Goal: Task Accomplishment & Management: Manage account settings

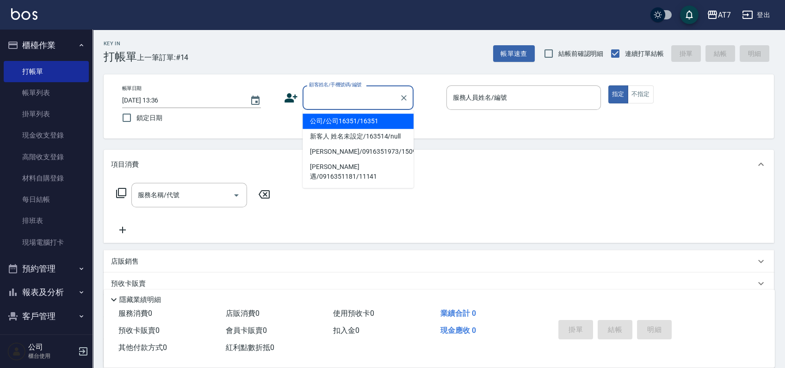
click at [362, 98] on input "顧客姓名/手機號碼/編號" at bounding box center [351, 98] width 89 height 16
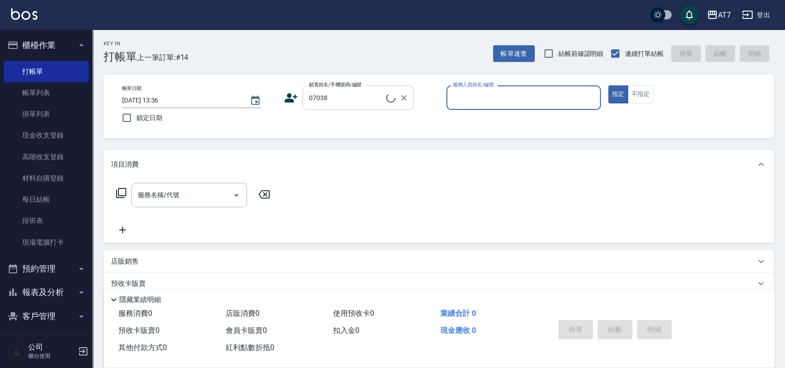
type input "公司/公司07038/07038"
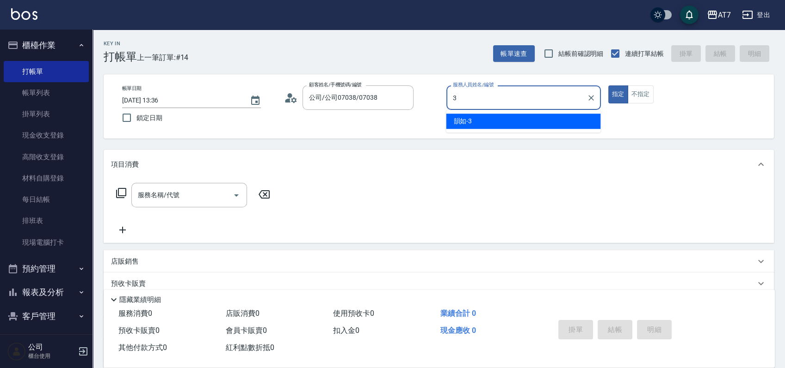
type input "韻如-3"
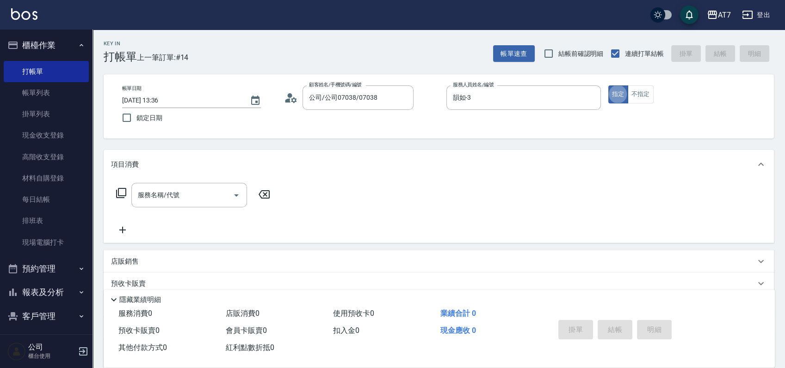
type button "true"
type input "301"
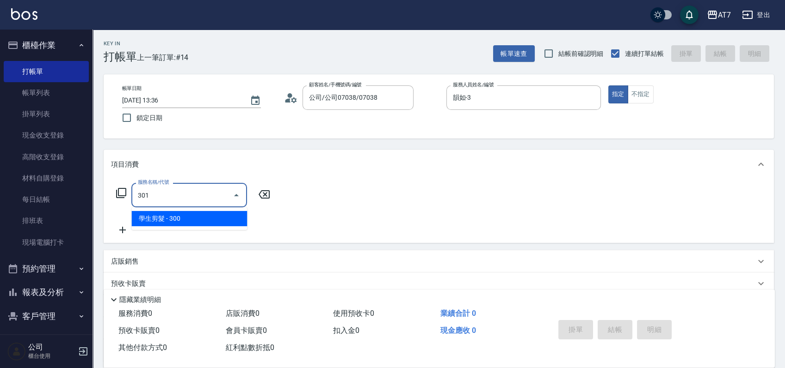
type input "30"
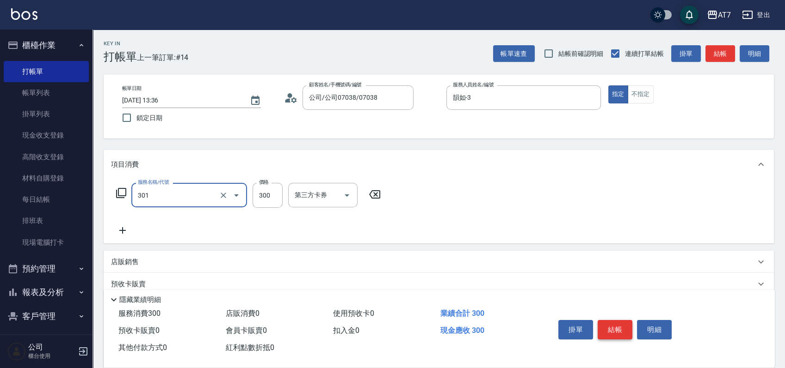
type input "學生剪髮(301)"
click at [619, 327] on button "結帳" at bounding box center [614, 329] width 35 height 19
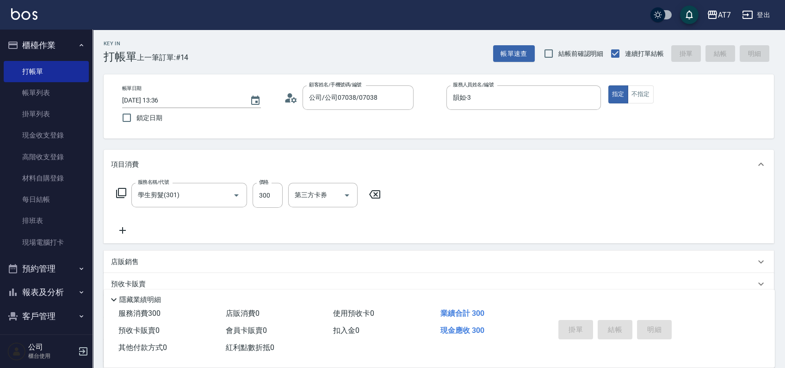
type input "[DATE] 15:35"
type input "0"
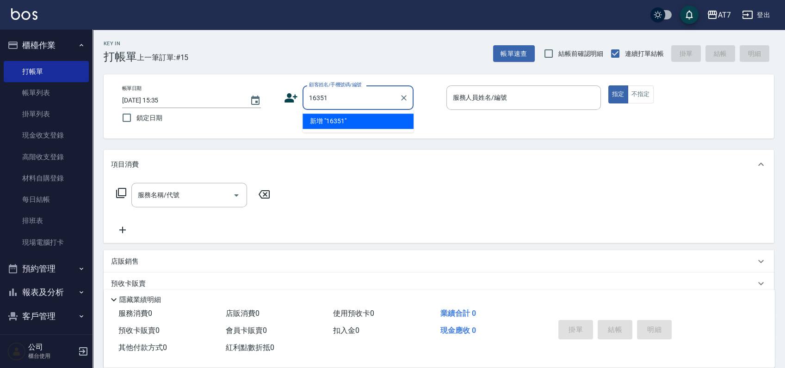
type input "16351"
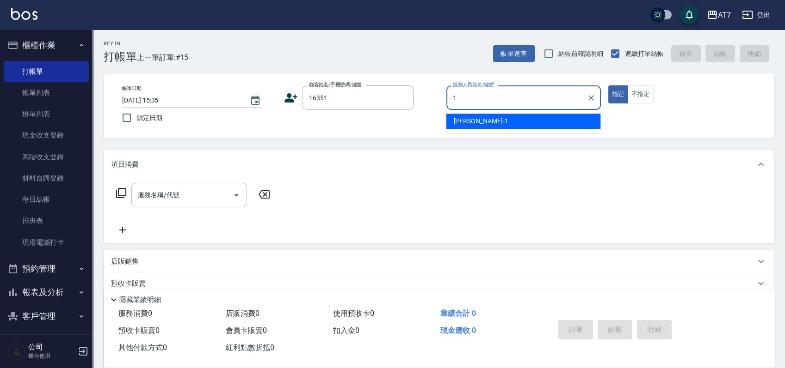
type input "[PERSON_NAME]-1"
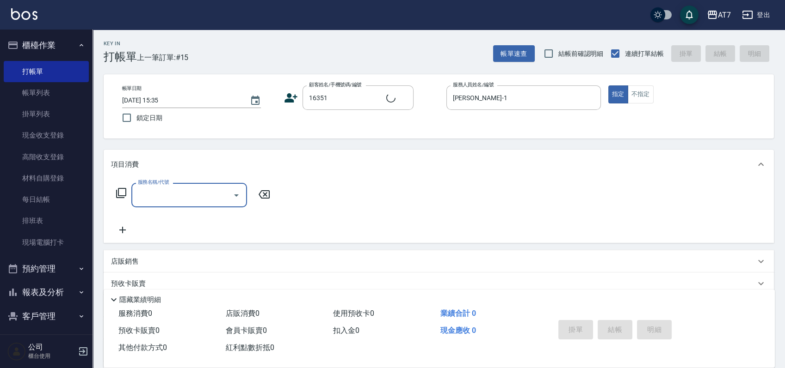
type input "公司/公司16351/16351"
type input "302"
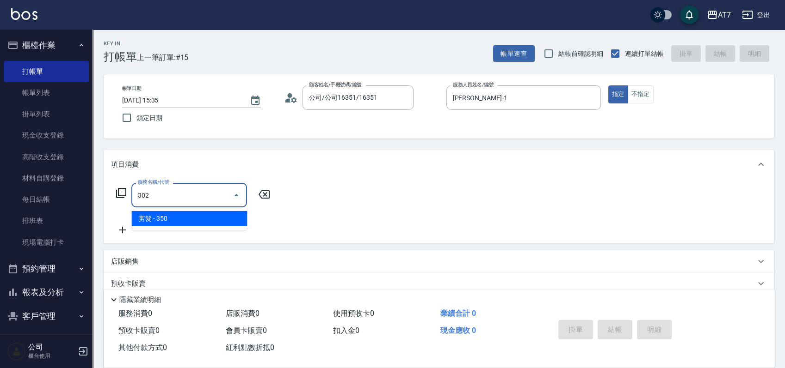
type input "30"
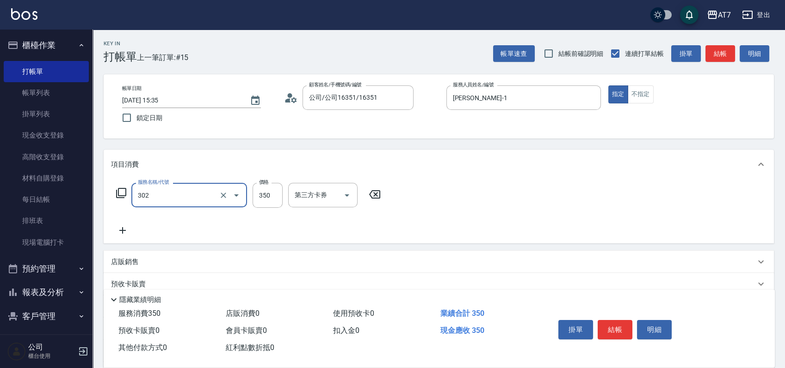
type input "剪髮(302)"
click at [608, 264] on div "店販銷售" at bounding box center [433, 263] width 644 height 10
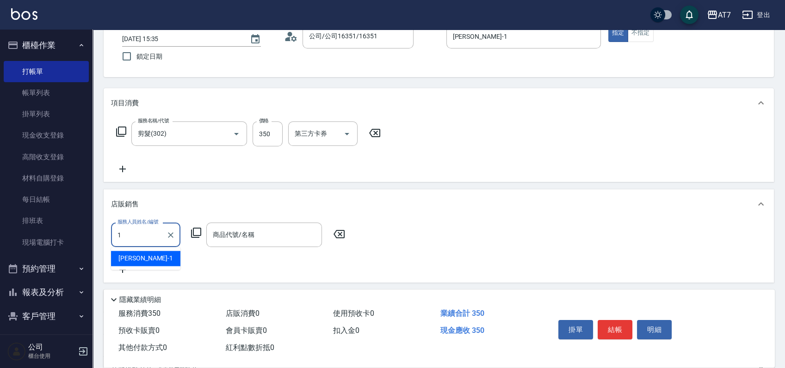
type input "[PERSON_NAME]-1"
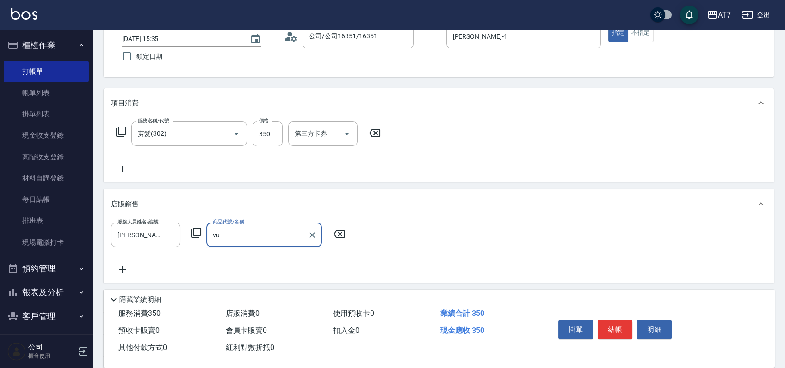
type input "v"
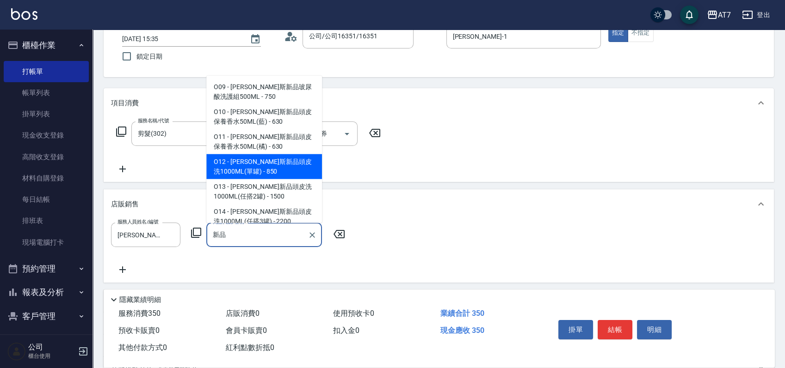
type input "[PERSON_NAME]斯新品頭皮洗1000ML(單罐)"
type input "120"
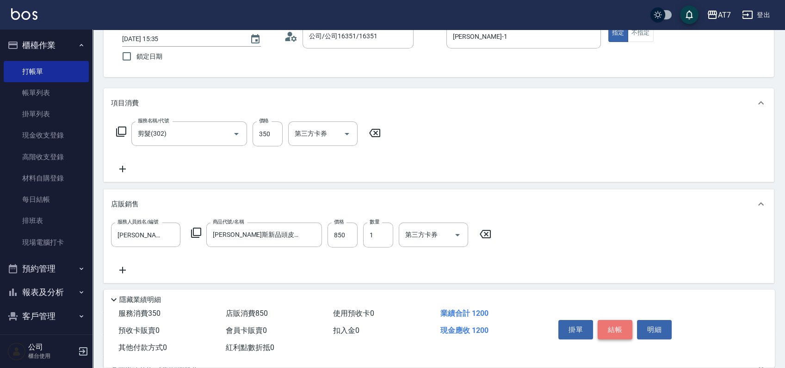
click at [607, 322] on button "結帳" at bounding box center [614, 329] width 35 height 19
type input "[DATE] 15:36"
type input "0"
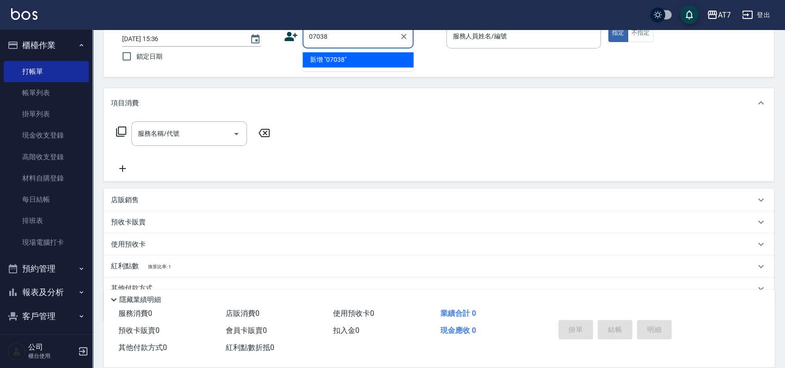
type input "07038"
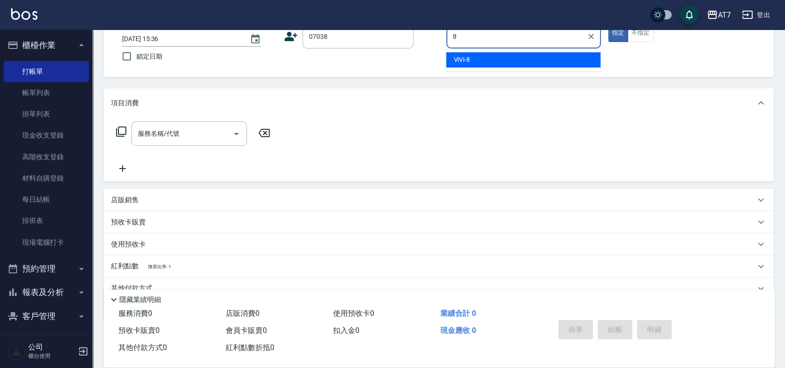
type input "ViVi-8"
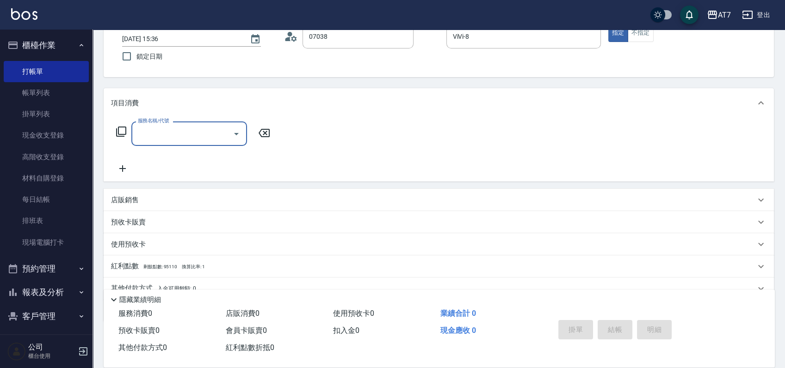
type input "公司/公司07038/07038"
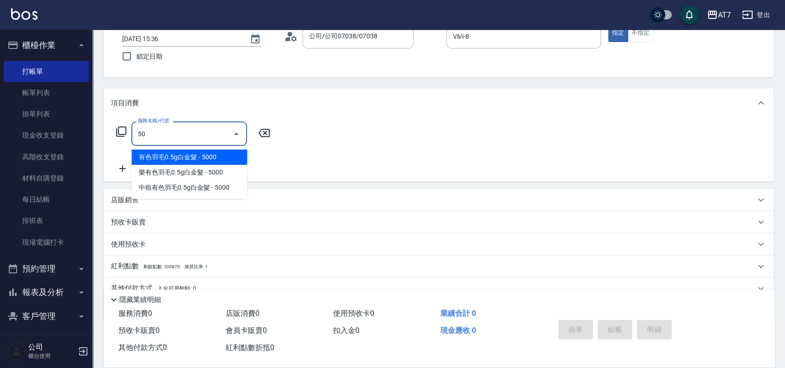
type input "500"
type input "30"
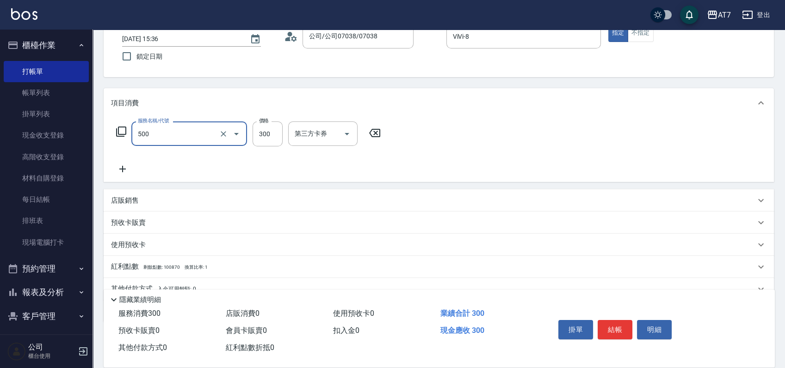
type input "洗髮(500)"
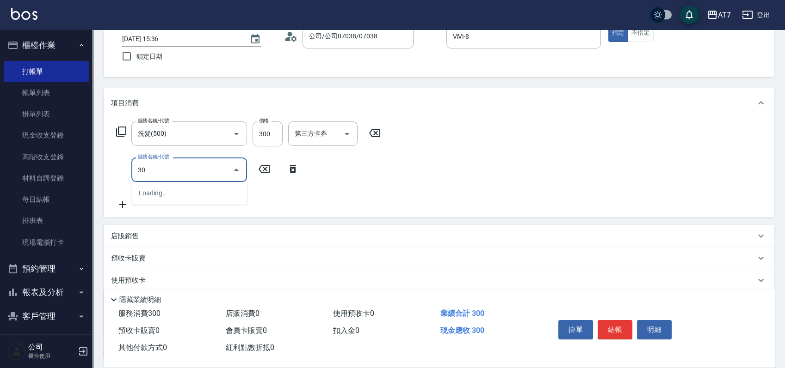
type input "302"
type input "60"
type input "剪髮(302)"
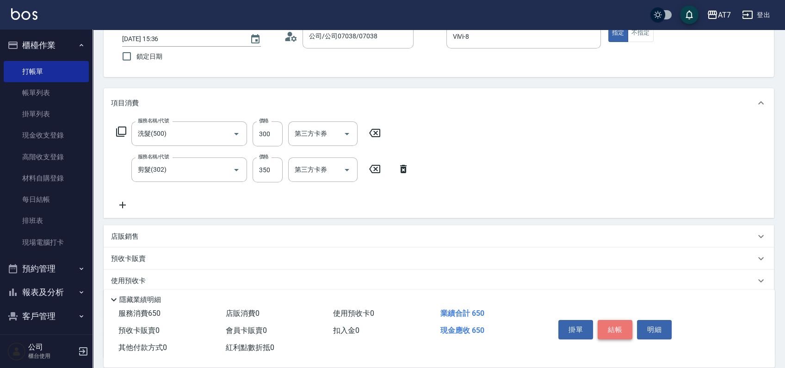
click at [610, 330] on button "結帳" at bounding box center [614, 329] width 35 height 19
type input "0"
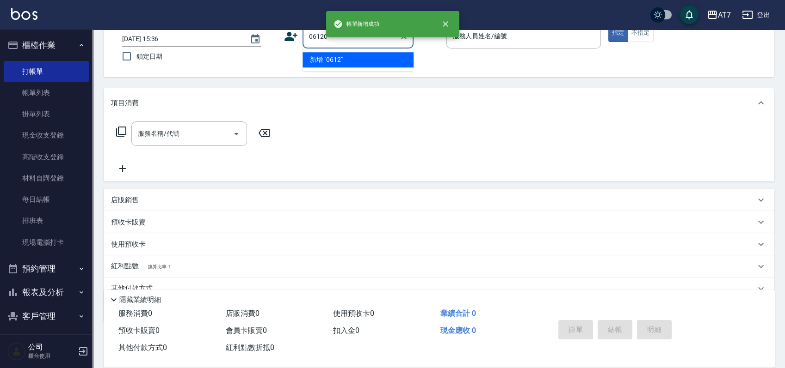
type input "06120"
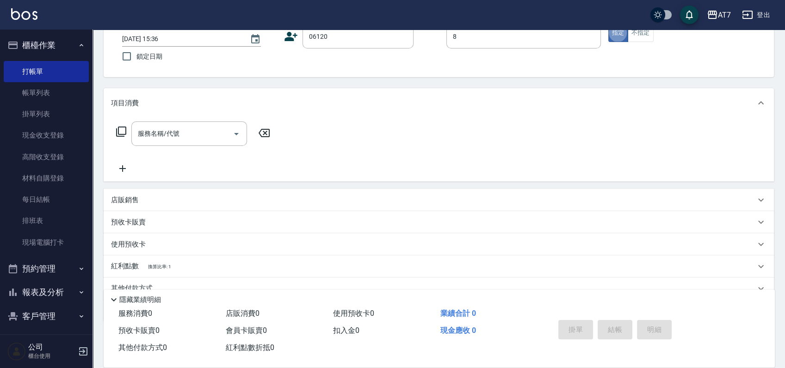
type input "ViVi-8"
type input "公司單/06120-1/06120"
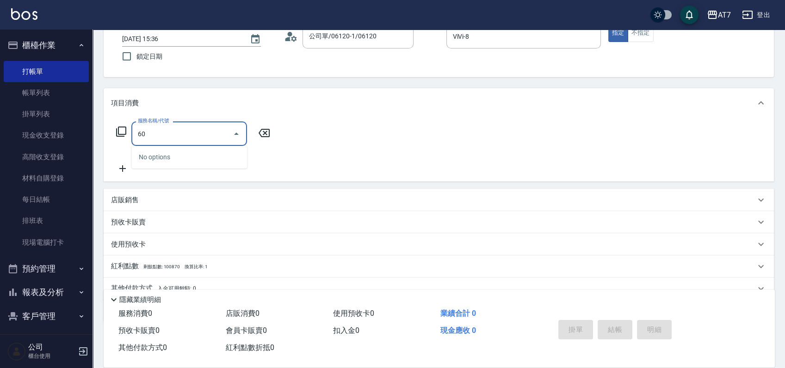
type input "608"
type input "200"
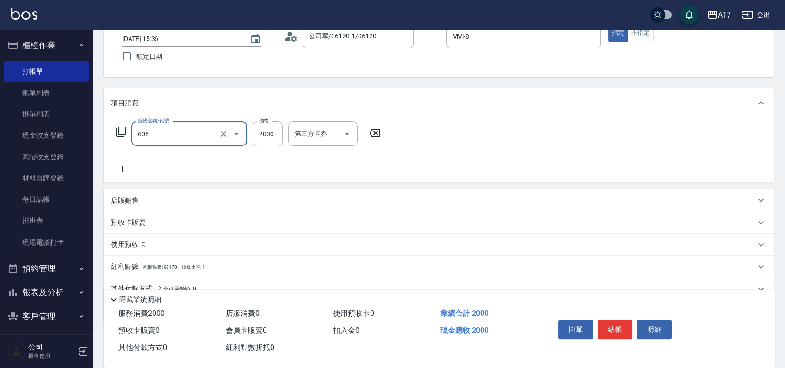
type input "鉑金護髮S（自領(608)"
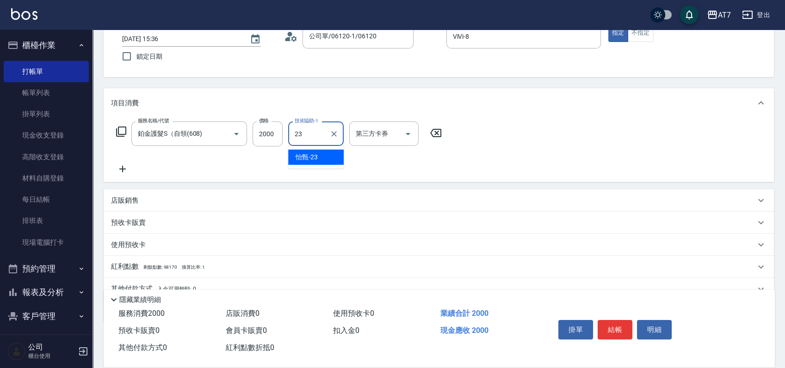
type input "怡甄-23"
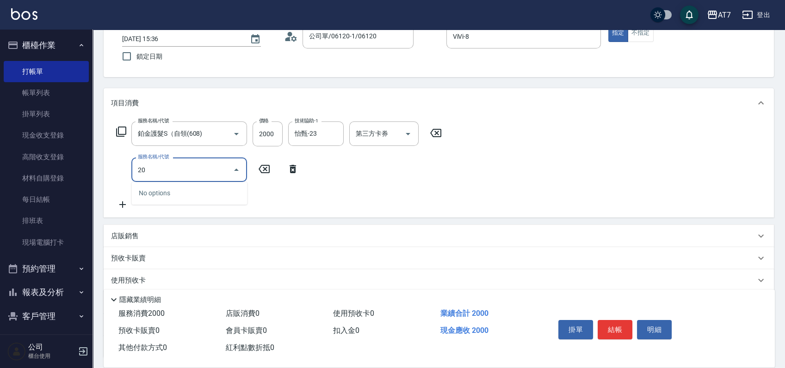
type input "201"
type input "350"
type input "燙-互助(201)"
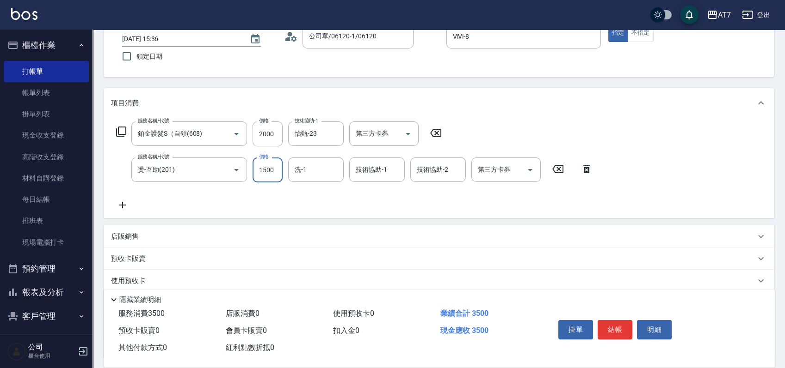
type input "200"
type input "300"
type input "230"
type input "3000"
type input "500"
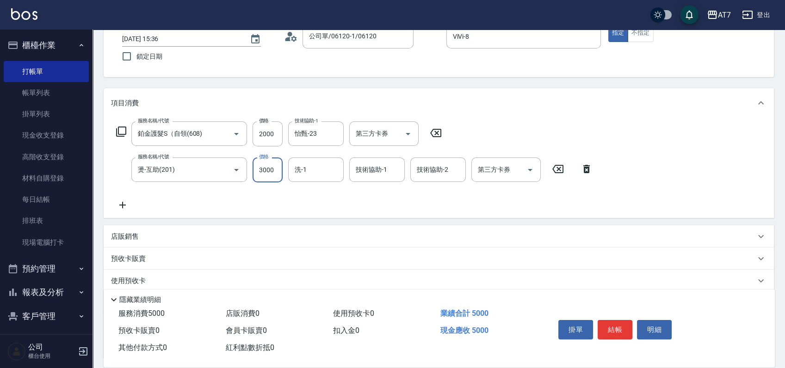
type input "3000"
type input "怡甄-23"
click at [616, 326] on button "結帳" at bounding box center [614, 329] width 35 height 19
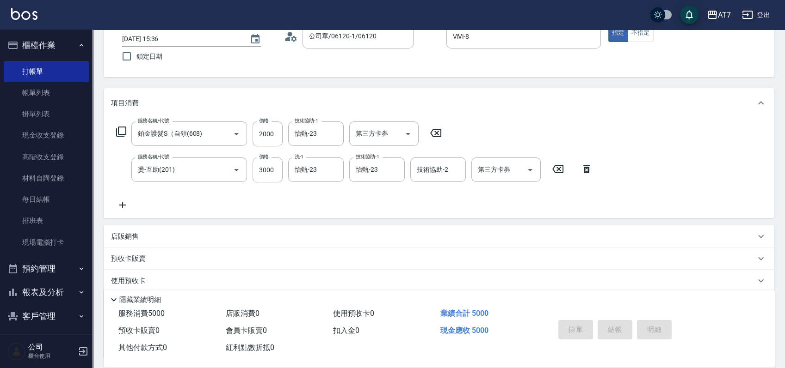
type input "[DATE] 15:37"
type input "0"
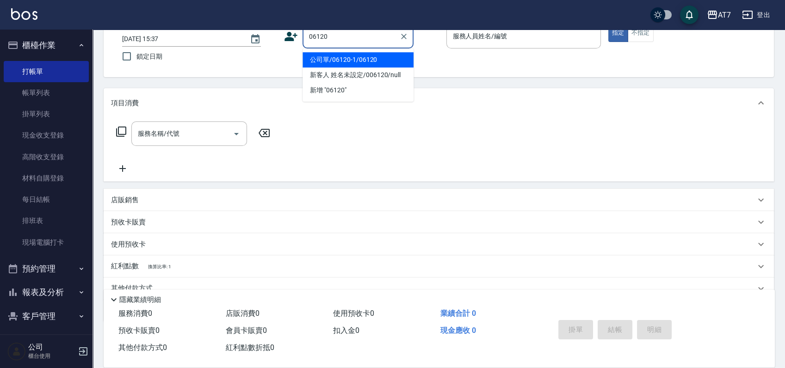
type input "公司單/06120-1/06120"
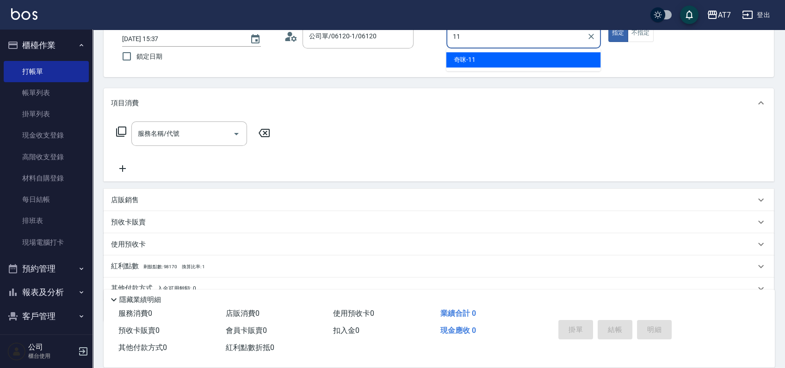
type input "奇咪-11"
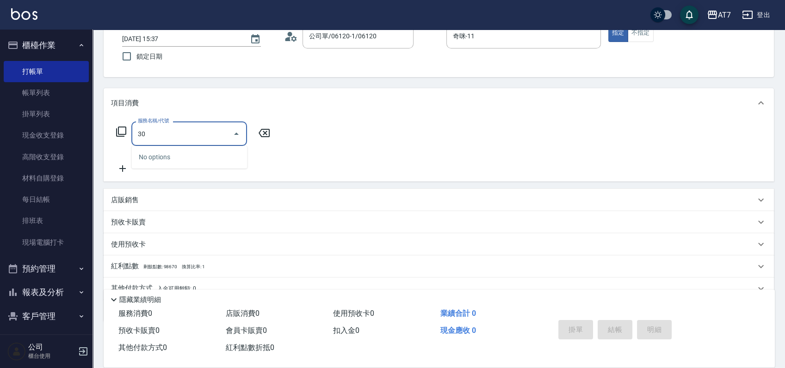
type input "302"
type input "30"
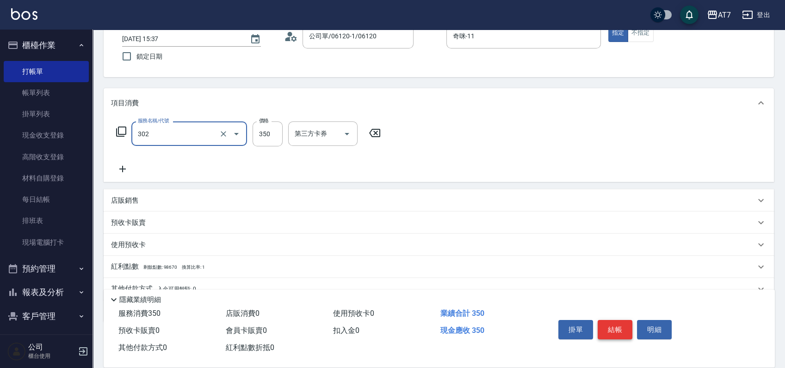
type input "剪髮(302)"
click at [610, 325] on button "結帳" at bounding box center [614, 329] width 35 height 19
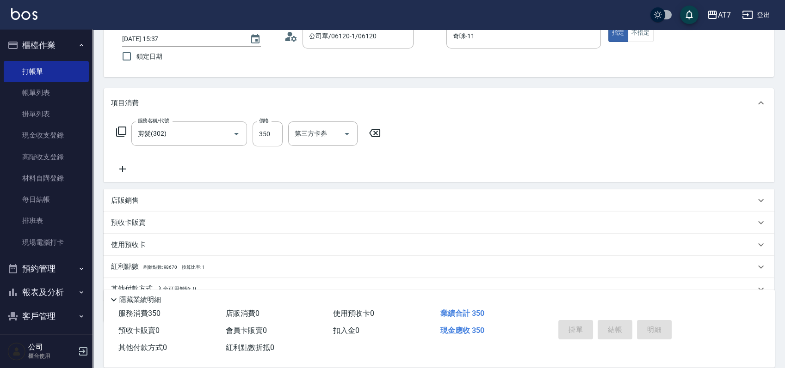
type input "[DATE] 15:39"
type input "0"
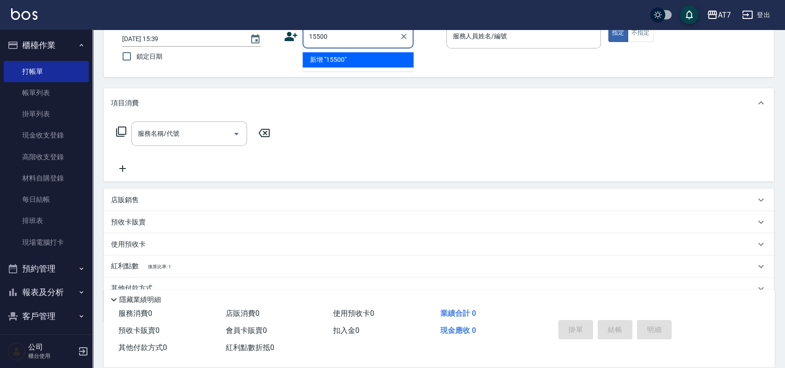
type input "15500"
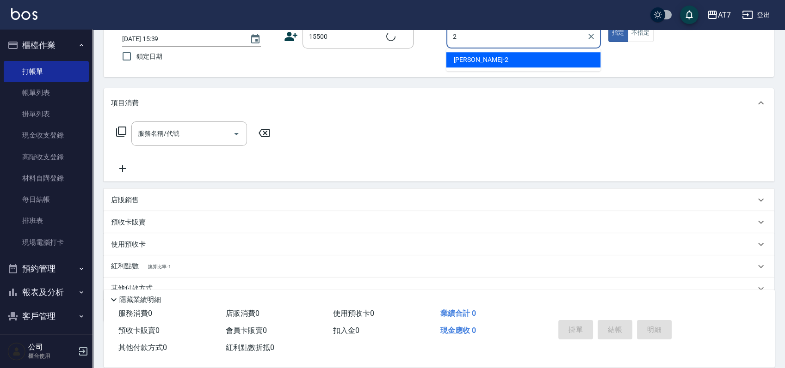
type input "2"
type input "公司/公司15500/15500"
type input "[PERSON_NAME]-2"
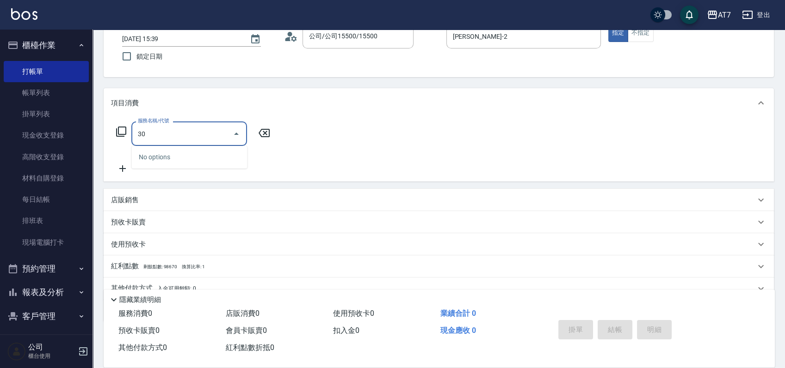
type input "302"
type input "30"
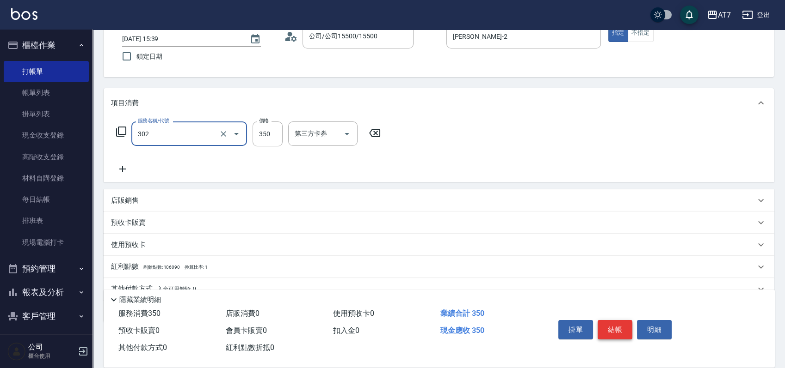
type input "剪髮(302)"
click at [613, 324] on button "結帳" at bounding box center [614, 329] width 35 height 19
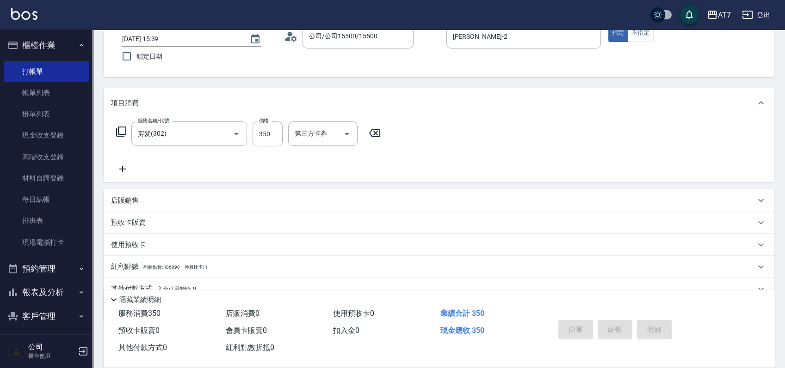
type input "0"
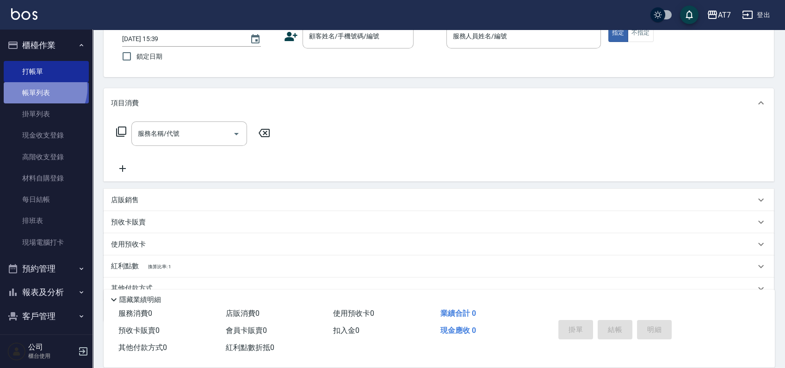
click at [40, 88] on link "帳單列表" at bounding box center [46, 92] width 85 height 21
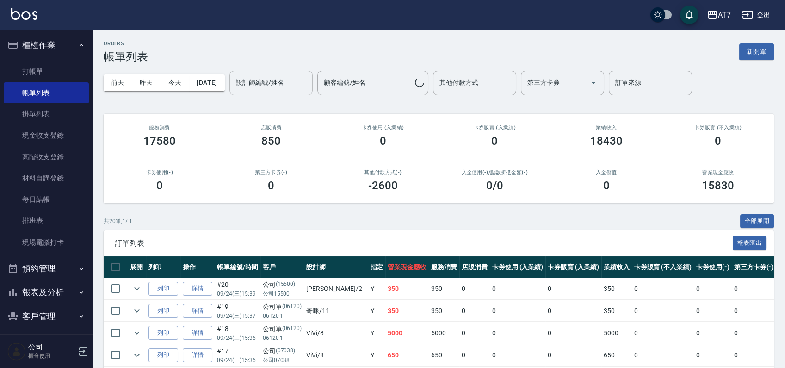
click at [277, 81] on input "設計師編號/姓名" at bounding box center [270, 83] width 75 height 16
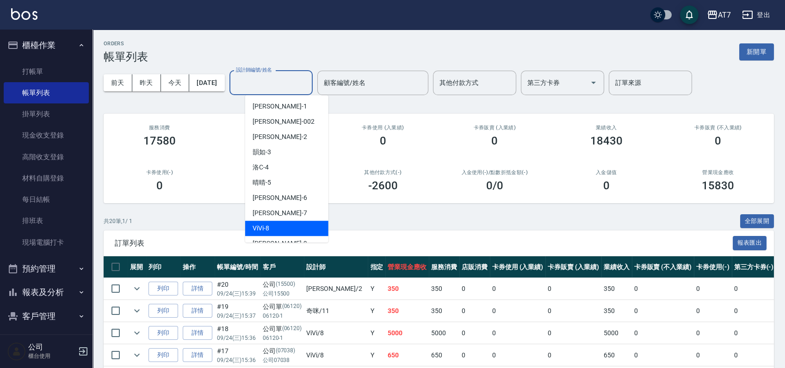
click at [258, 225] on span "ViVi -8" at bounding box center [260, 229] width 17 height 10
type input "ViVi-8"
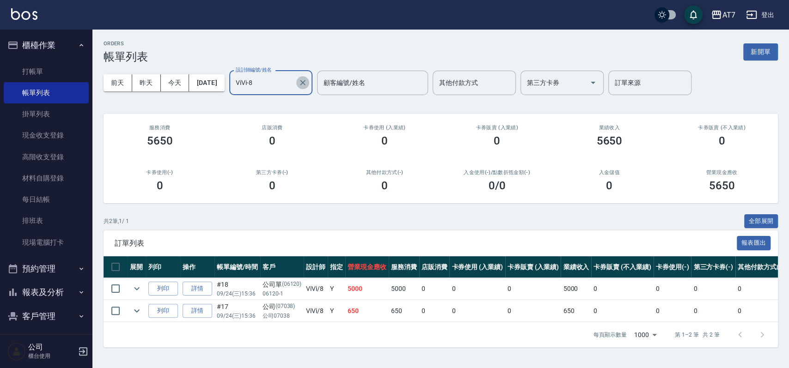
click at [307, 82] on icon "Clear" at bounding box center [302, 82] width 9 height 9
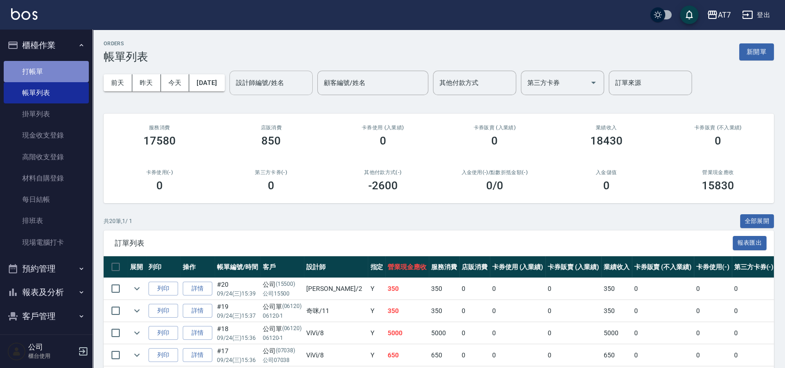
click at [67, 68] on link "打帳單" at bounding box center [46, 71] width 85 height 21
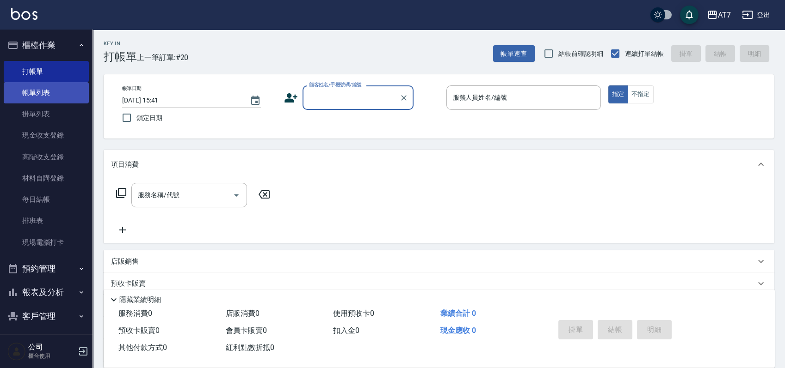
click at [46, 91] on link "帳單列表" at bounding box center [46, 92] width 85 height 21
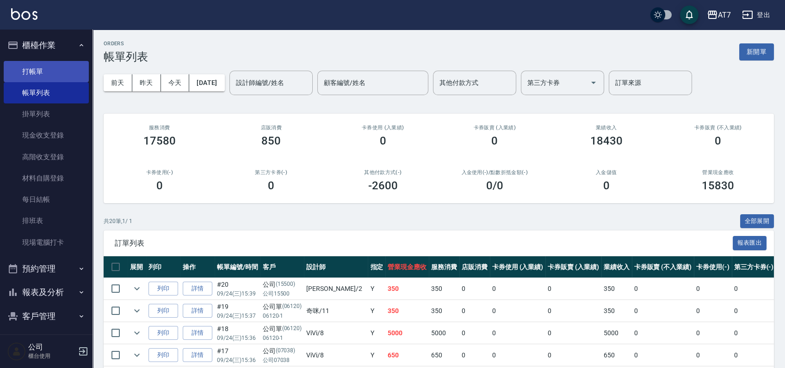
click at [48, 76] on link "打帳單" at bounding box center [46, 71] width 85 height 21
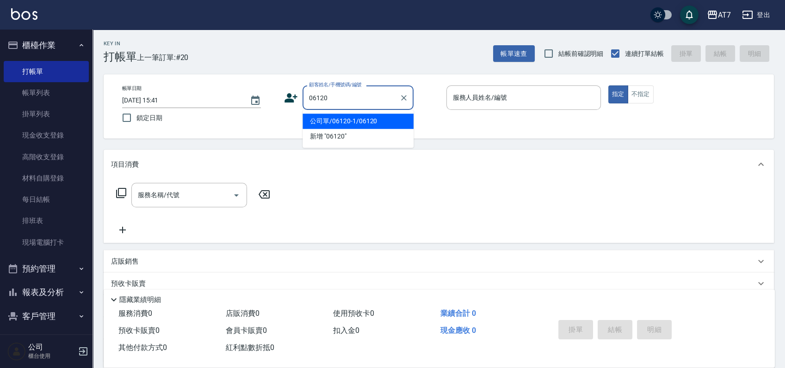
type input "公司單/06120-1/06120"
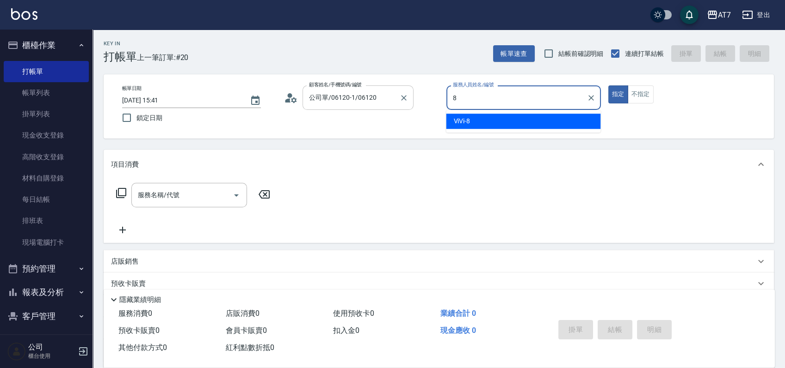
type input "ViVi-8"
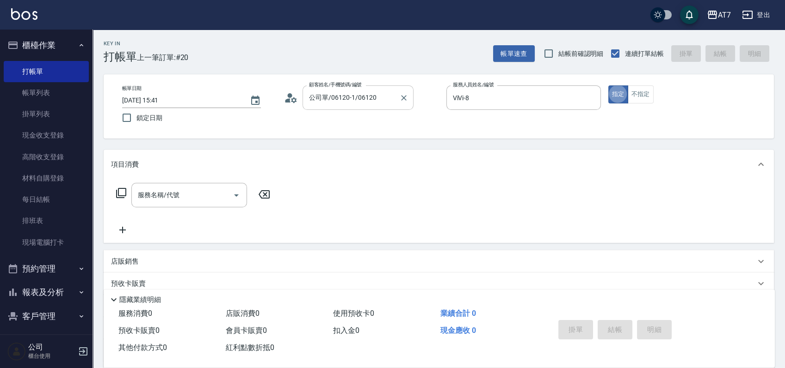
type button "true"
type input "401"
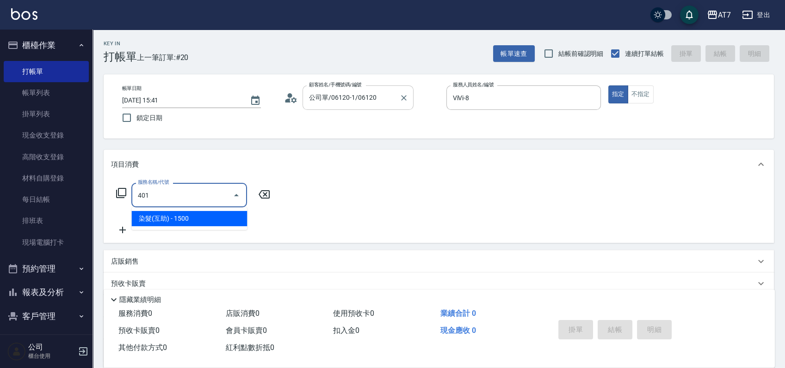
type input "150"
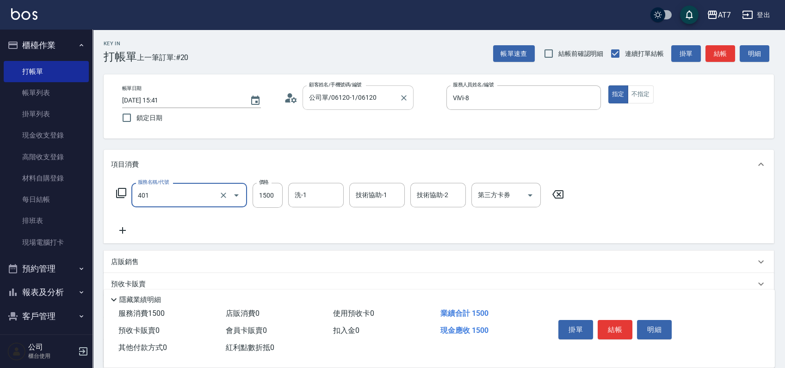
type input "染髮(互助)(401)"
type input "1"
type input "0"
type input "159"
type input "10"
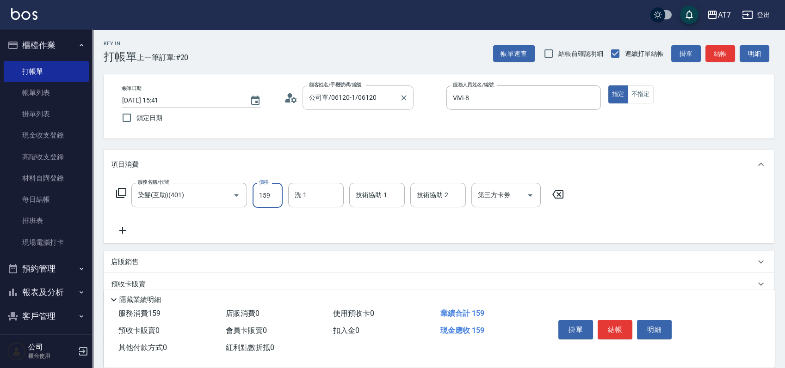
type input "1599"
type input "150"
click at [275, 200] on input "1599" at bounding box center [267, 195] width 30 height 25
type input "1"
type input "0"
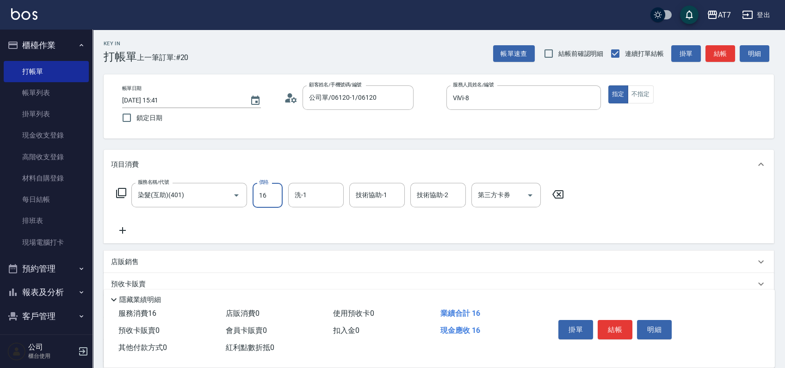
type input "169"
type input "10"
type input "1699"
type input "160"
type input "1699"
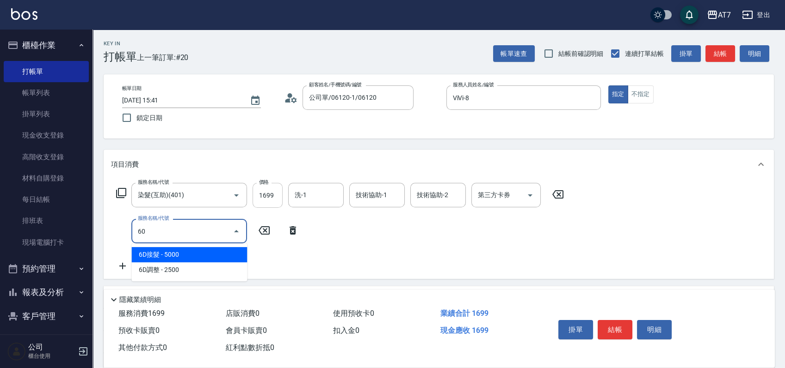
type input "605"
type input "260"
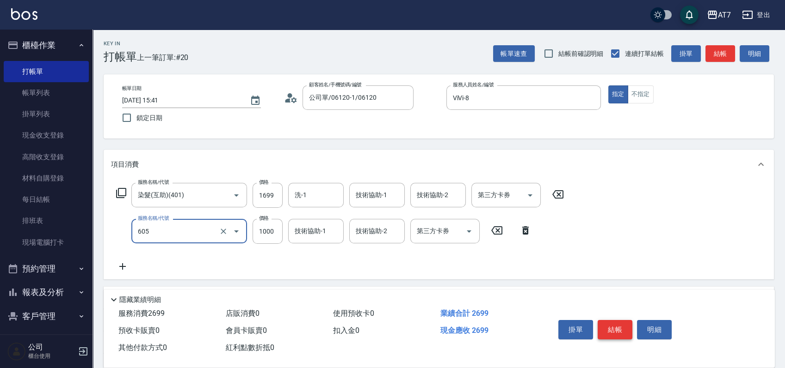
type input "順子護髮(助(605)"
click at [617, 320] on button "結帳" at bounding box center [614, 329] width 35 height 19
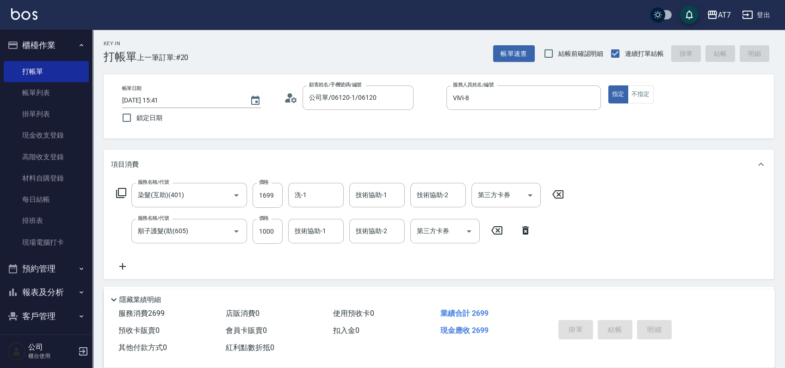
type input "[DATE] 15:42"
type input "0"
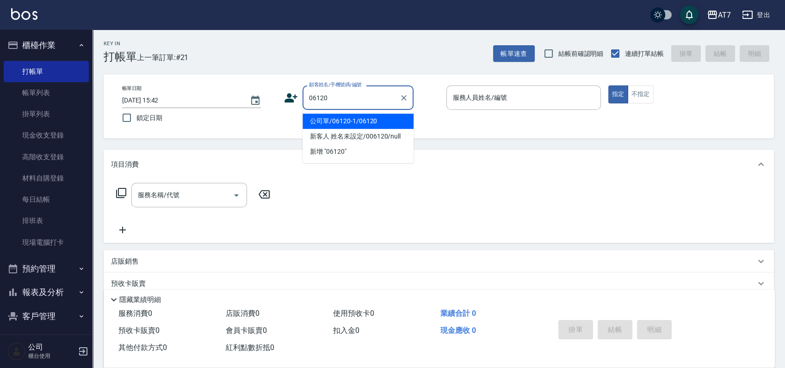
type input "06120"
type input "3"
type input "公司單/06120-1/06120"
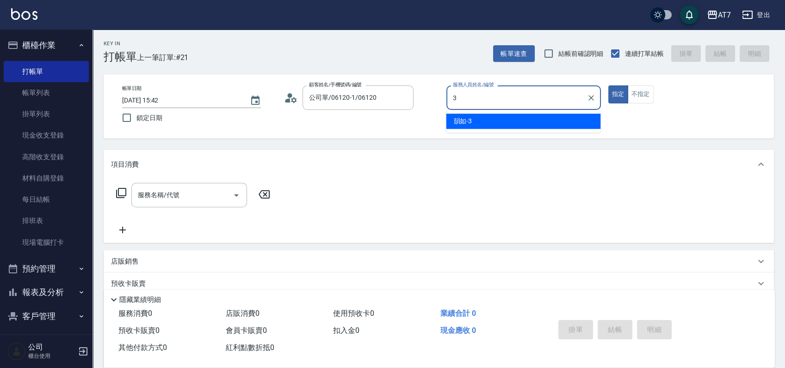
type input "韻如-3"
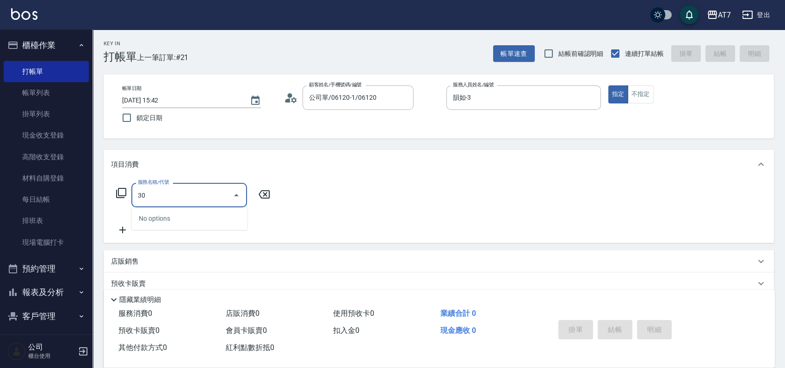
type input "302"
type input "30"
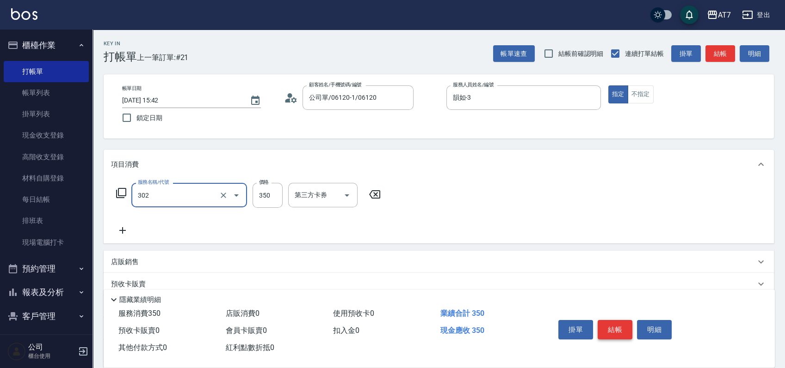
type input "剪髮(302)"
click at [617, 325] on button "結帳" at bounding box center [614, 329] width 35 height 19
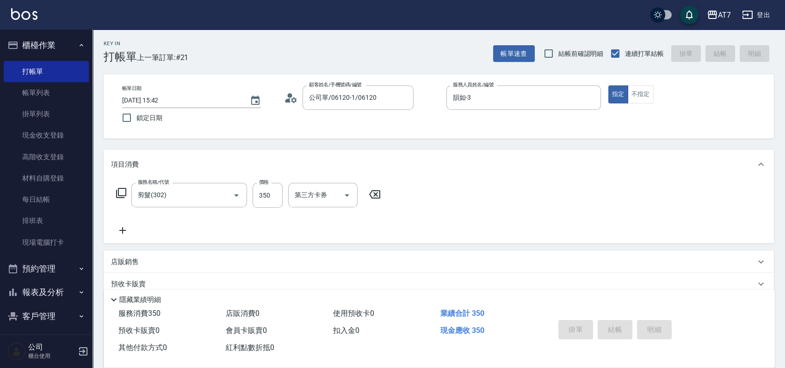
type input "0"
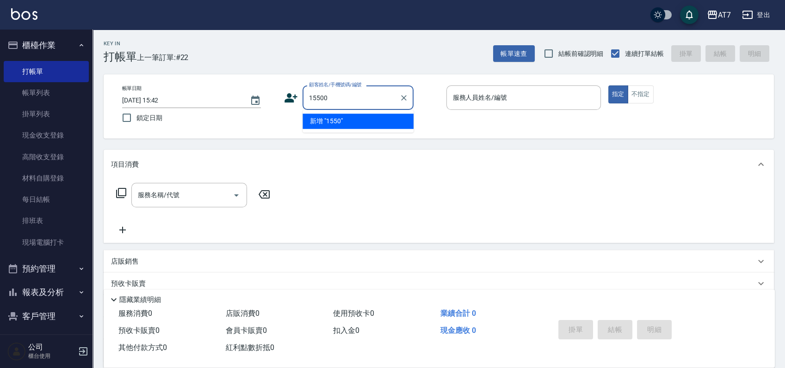
type input "15500"
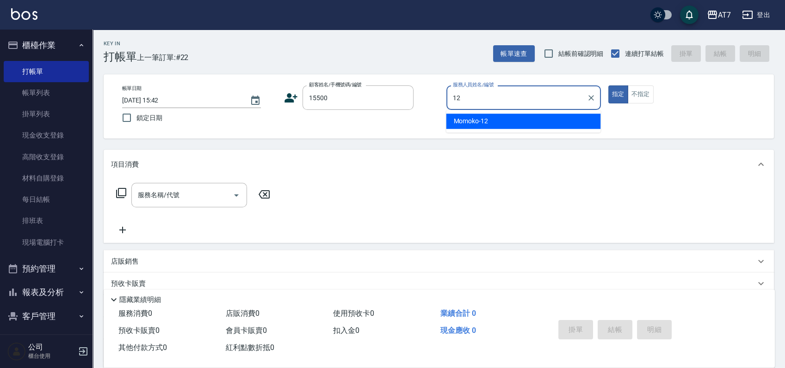
type input "Momoko-12"
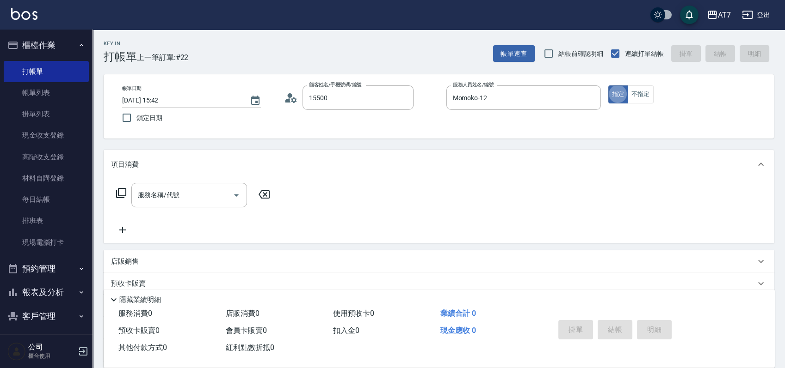
type input "公司/公司15500/15500"
type input "401"
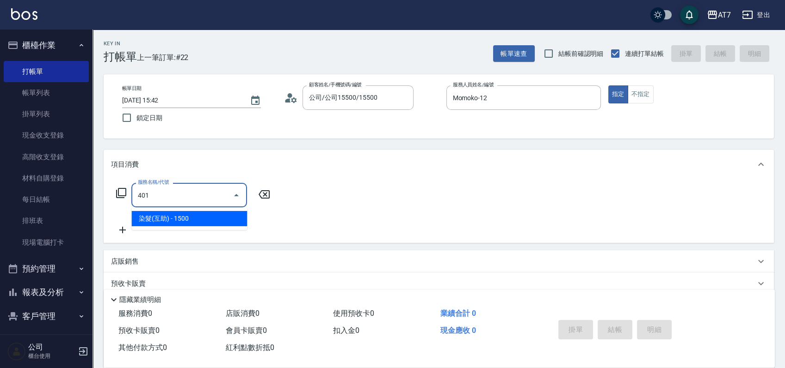
type input "150"
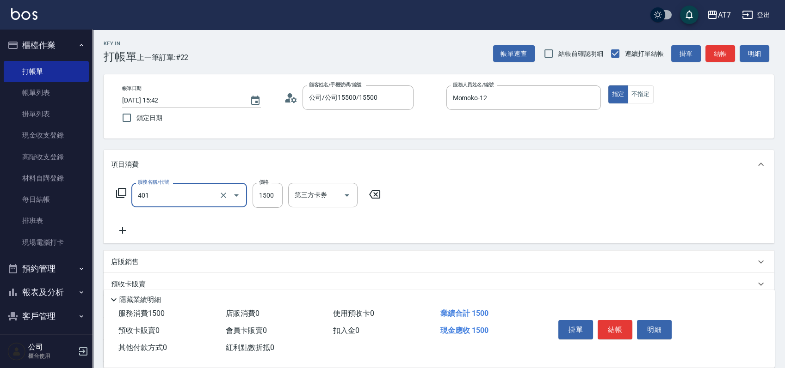
type input "染髮(互助)(401)"
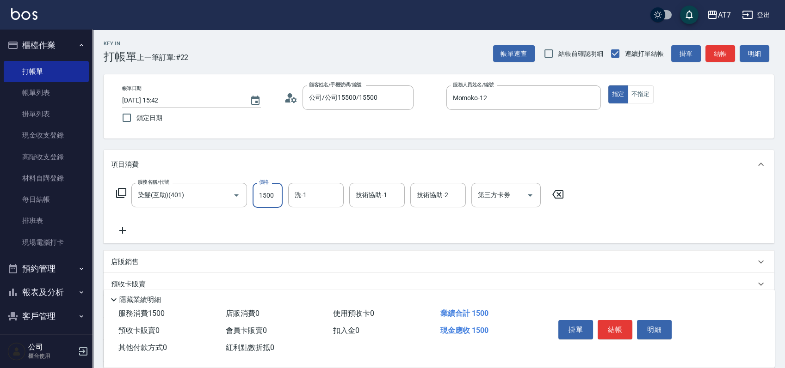
type input "2"
type input "0"
type input "208"
type input "200"
type input "2080"
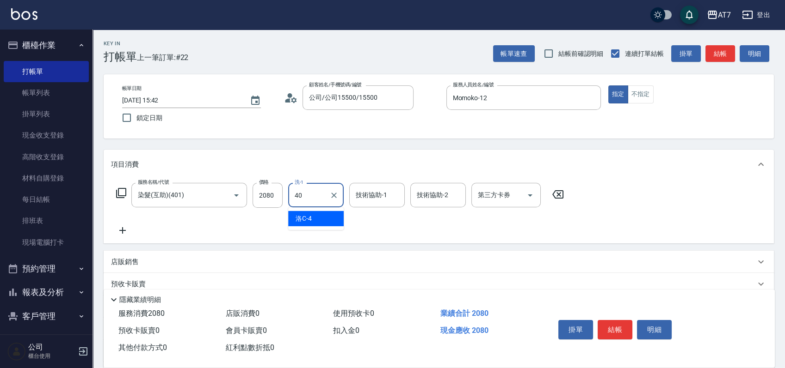
type input "YuYu-40"
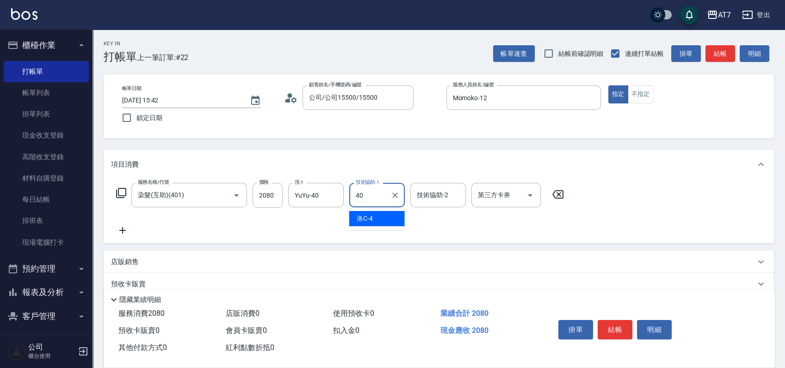
type input "YuYu-40"
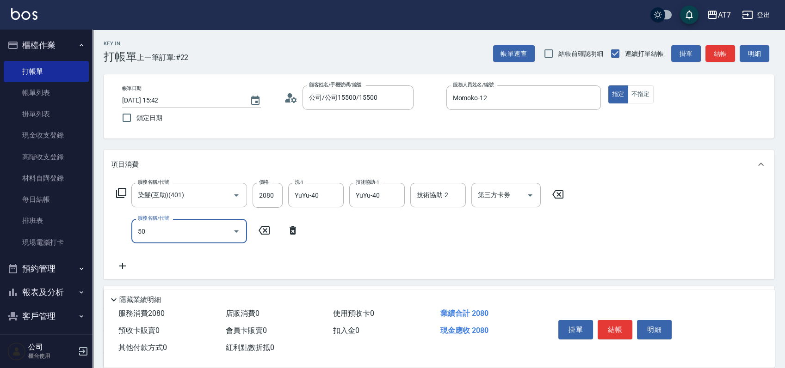
type input "504"
type input "210"
type input "潤絲(504)"
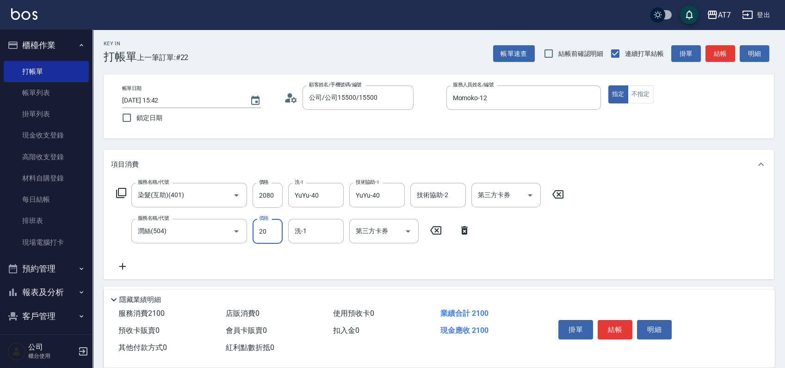
type input "5"
type input "200"
type input "50"
type input "210"
type input "50"
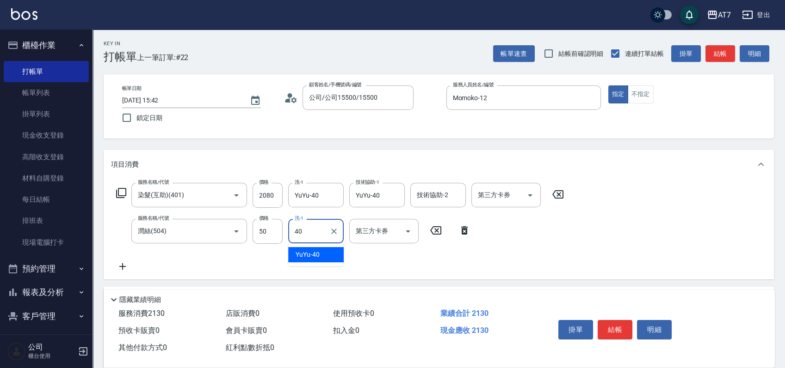
type input "YuYu-40"
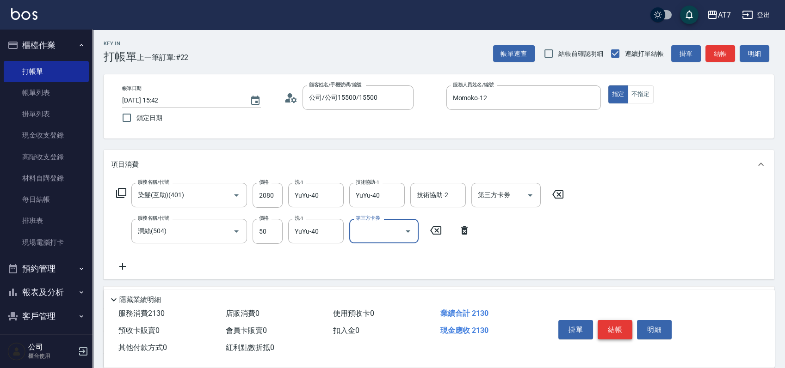
click at [616, 325] on button "結帳" at bounding box center [614, 329] width 35 height 19
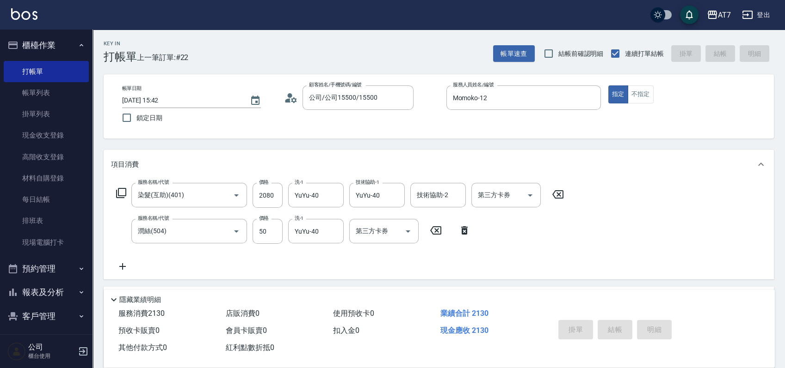
type input "[DATE] 15:43"
type input "0"
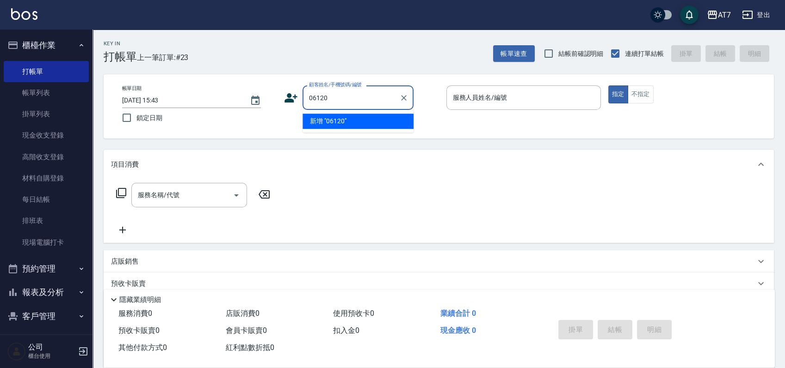
type input "06120"
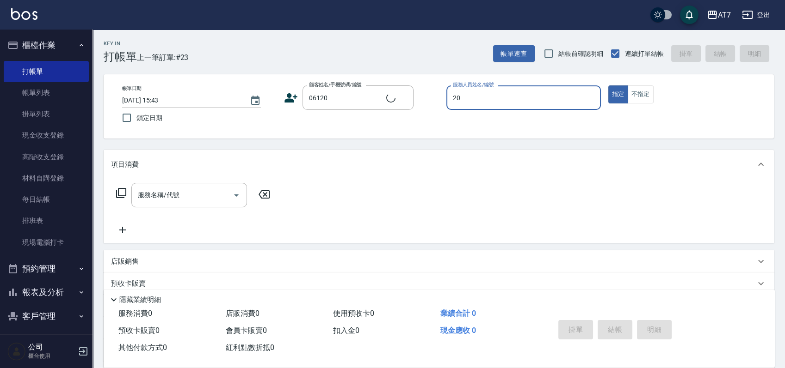
type input "20"
type input "公司單/06120-1/06120"
type input "[PERSON_NAME]-20"
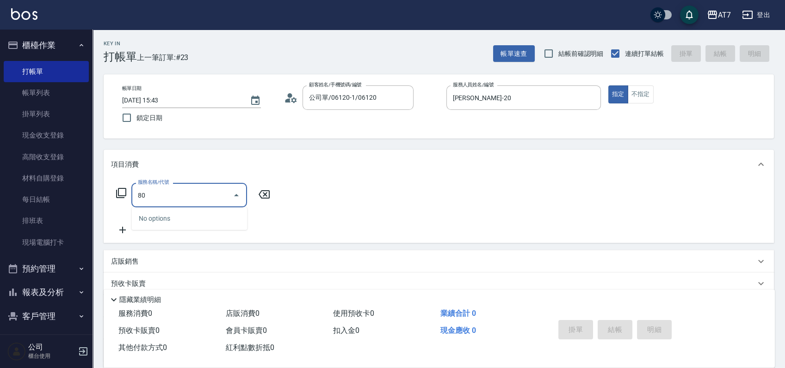
type input "800"
type input "40"
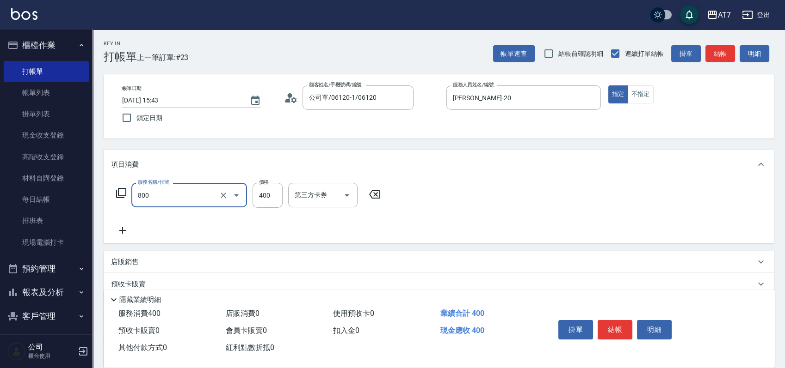
type input "自購-葉綠素健康(自)(800)"
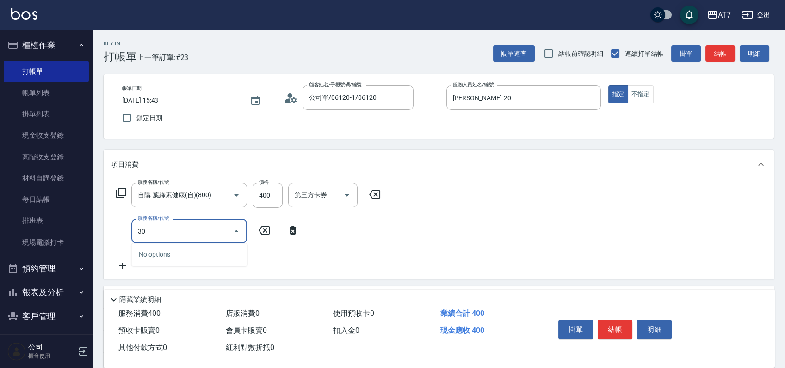
type input "301"
type input "70"
type input "學生剪髮(301)"
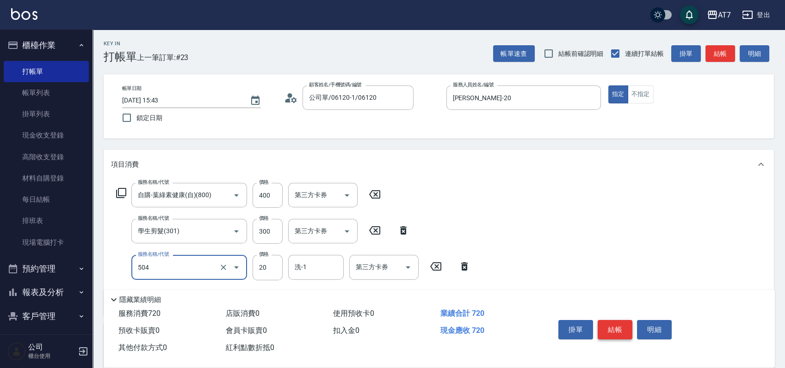
type input "潤絲(504)"
click at [607, 327] on button "結帳" at bounding box center [614, 329] width 35 height 19
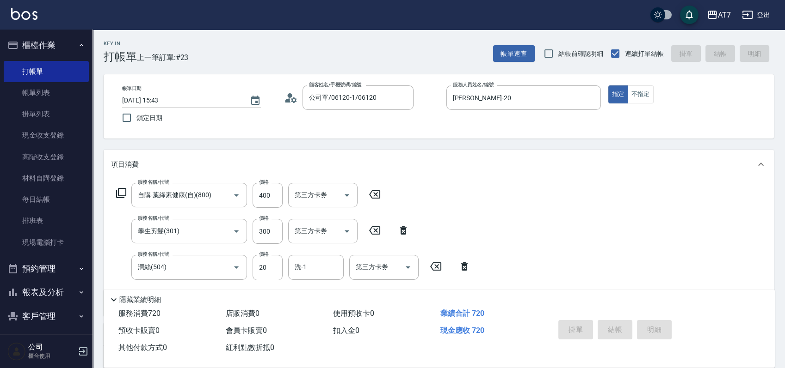
type input "[DATE] 15:44"
type input "0"
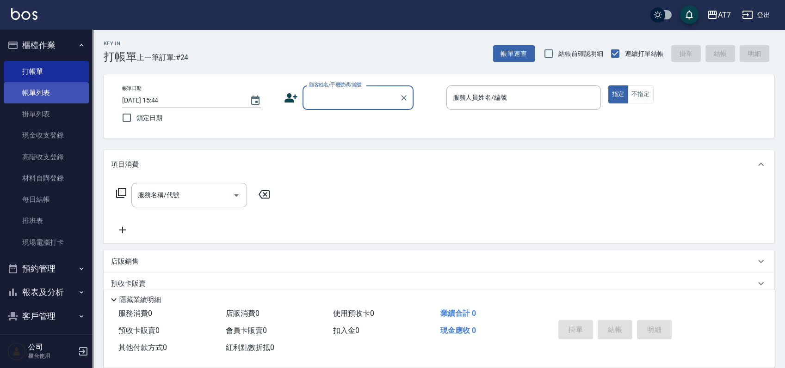
click at [55, 94] on link "帳單列表" at bounding box center [46, 92] width 85 height 21
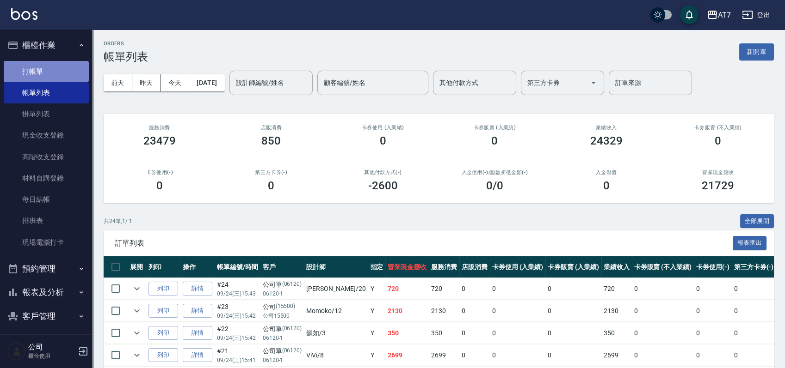
click at [48, 69] on link "打帳單" at bounding box center [46, 71] width 85 height 21
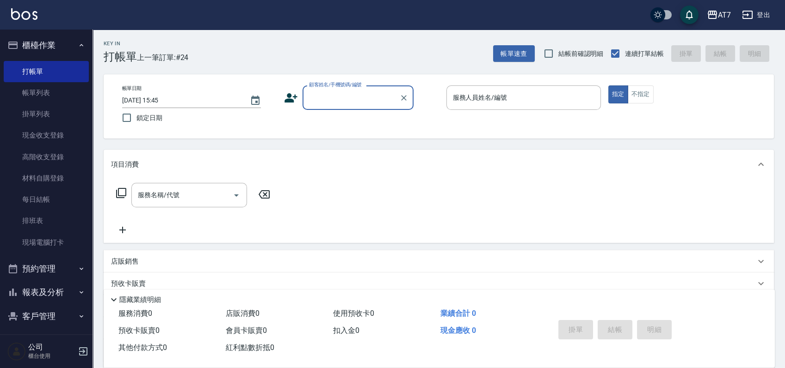
click at [341, 104] on input "顧客姓名/手機號碼/編號" at bounding box center [351, 98] width 89 height 16
type input "公司/公司16351/16351"
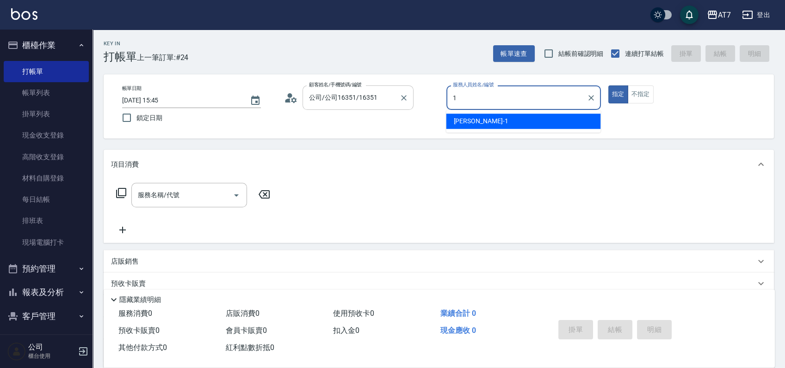
type input "[PERSON_NAME]-1"
type button "true"
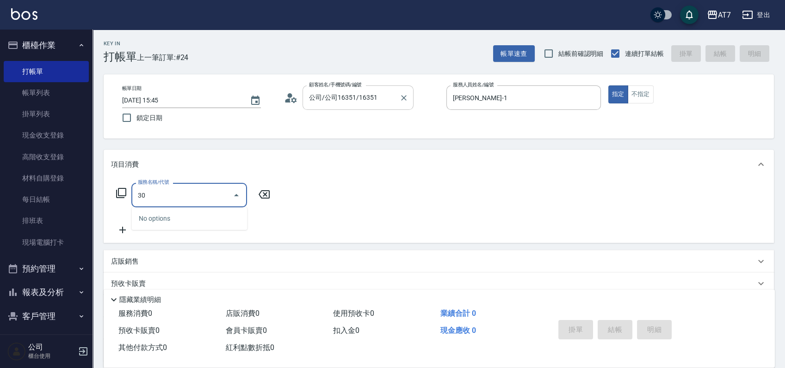
type input "305"
type input "50"
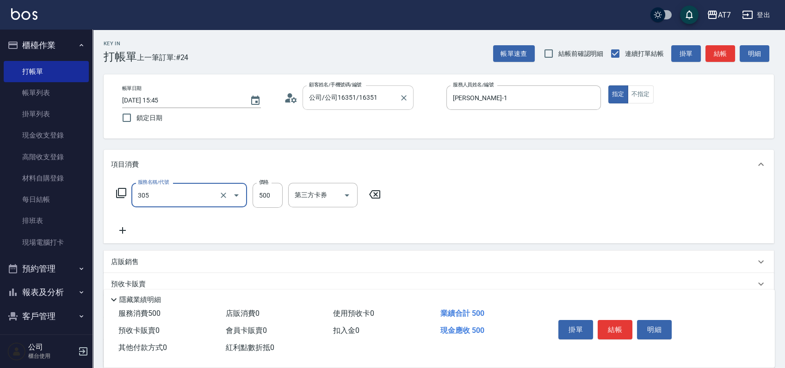
type input "A++剪髮(305)"
type input "0"
type input "650"
type input "60"
type input "650"
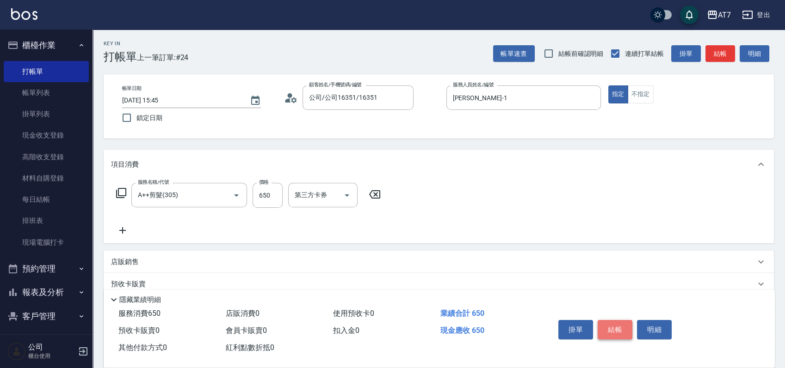
click at [612, 325] on button "結帳" at bounding box center [614, 329] width 35 height 19
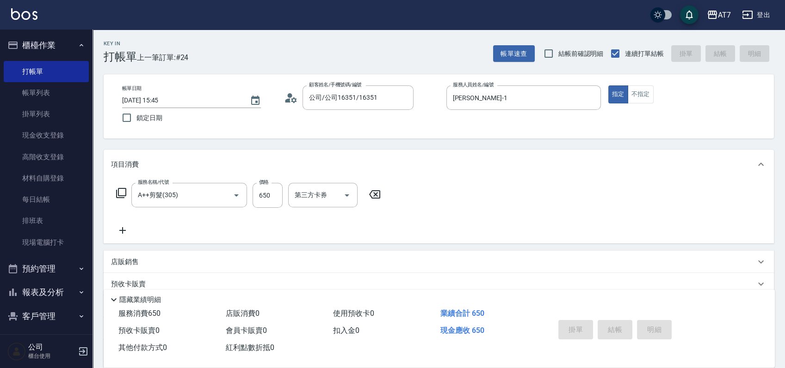
type input "0"
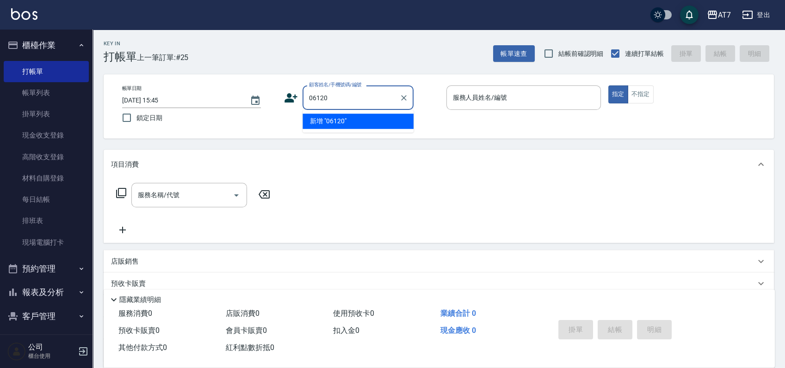
type input "06120"
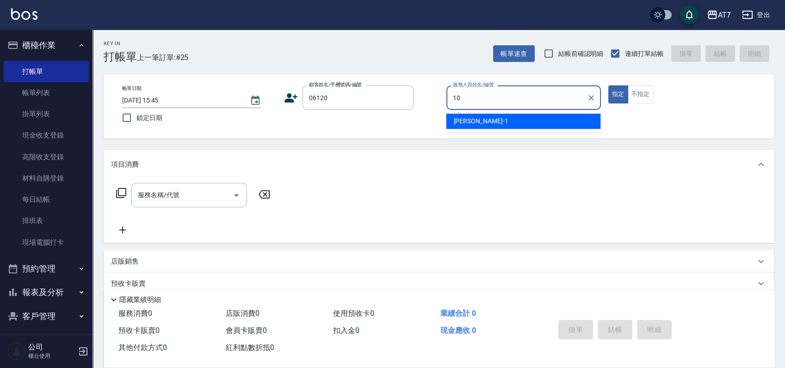
type input "[PERSON_NAME]-10"
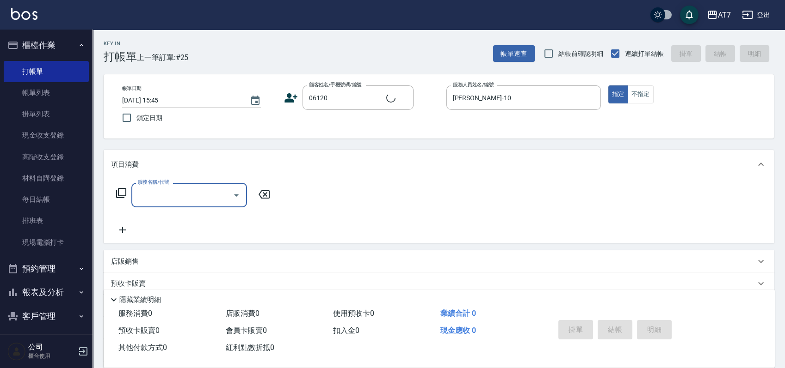
type input "公司單/06120-1/06120"
type input "803"
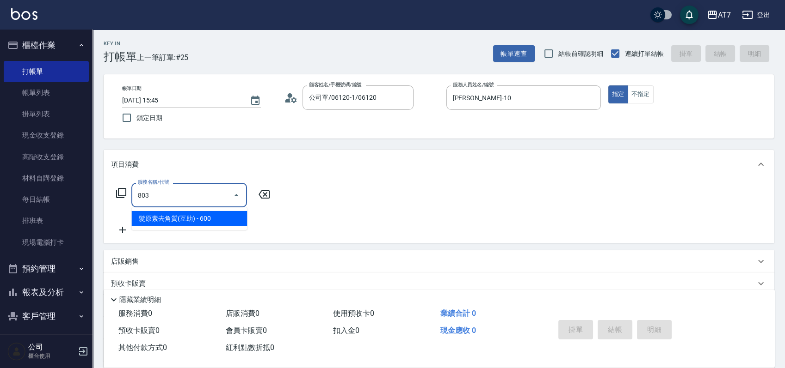
type input "60"
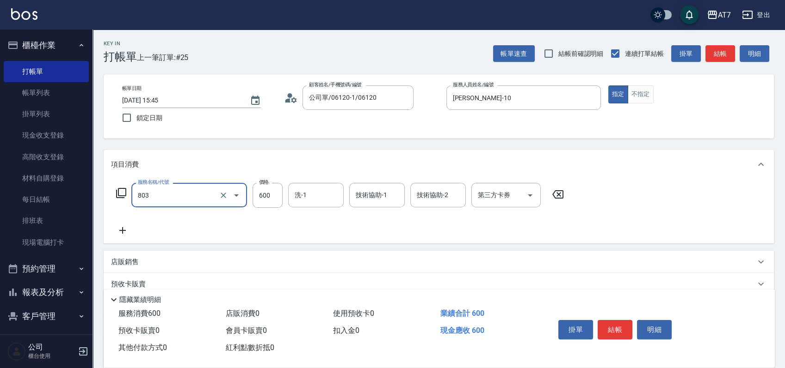
type input "髮原素去角質(互助)(803)"
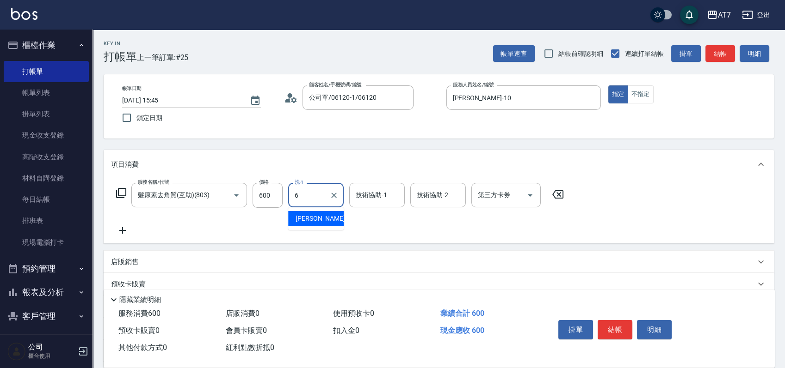
type input "[PERSON_NAME]-6"
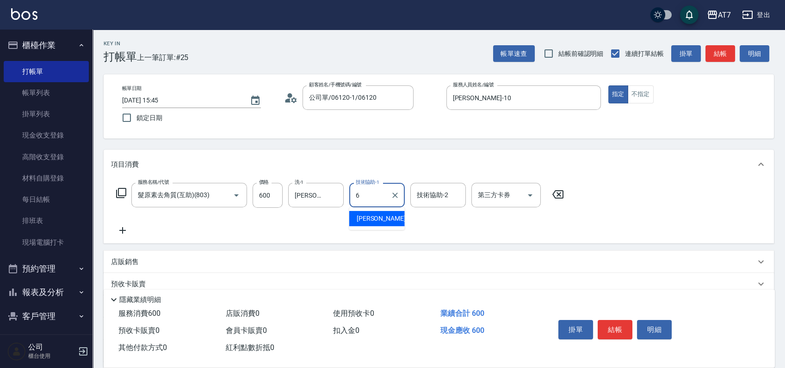
type input "[PERSON_NAME]-6"
click at [607, 327] on button "結帳" at bounding box center [614, 329] width 35 height 19
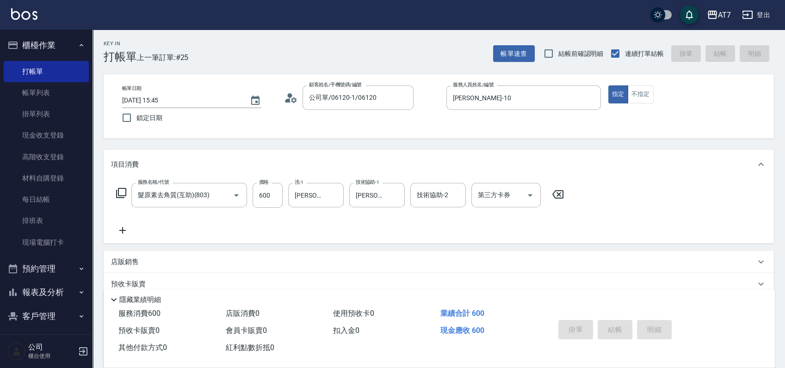
type input "0"
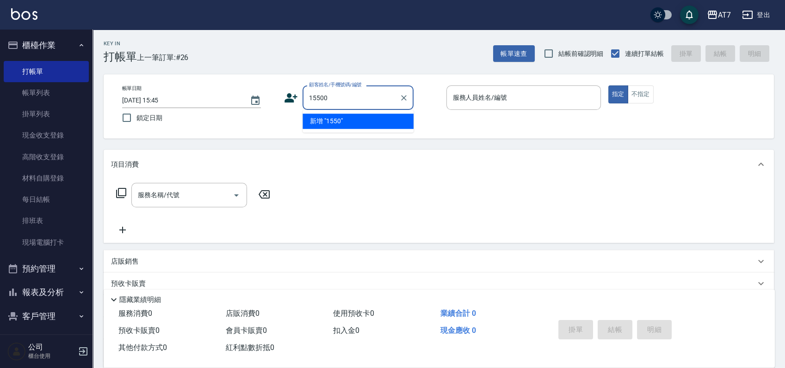
type input "15500"
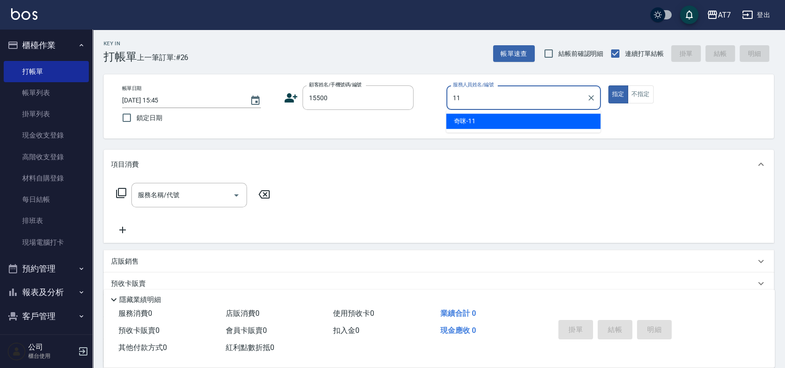
type input "奇咪-11"
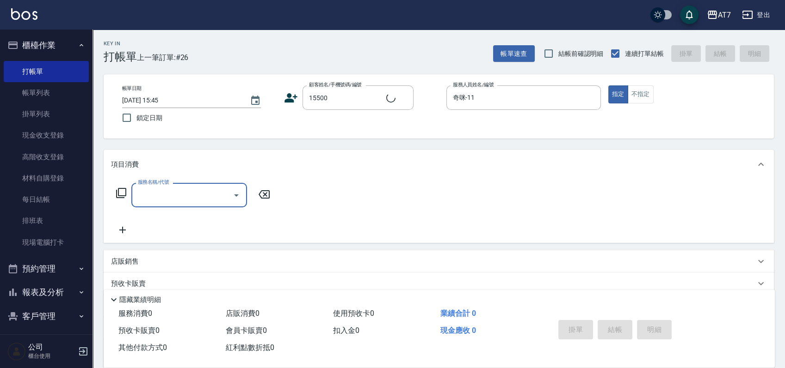
type input "公司/公司15500/15500"
type input "500"
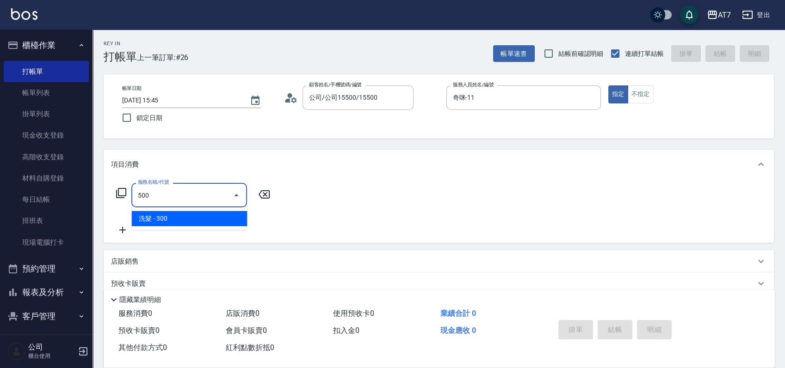
type input "30"
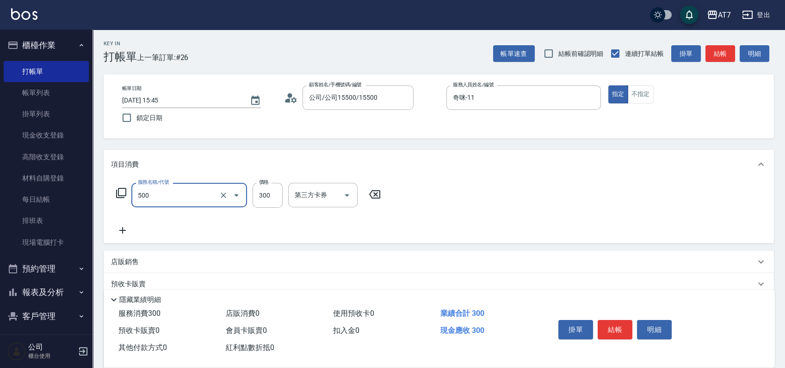
type input "洗髮(500)"
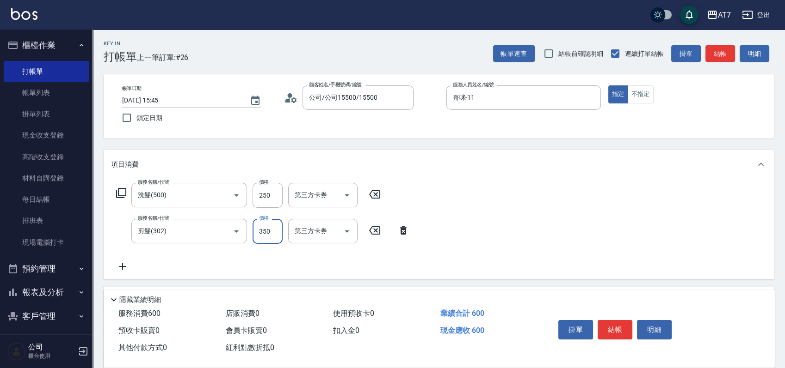
click at [606, 320] on button "結帳" at bounding box center [614, 329] width 35 height 19
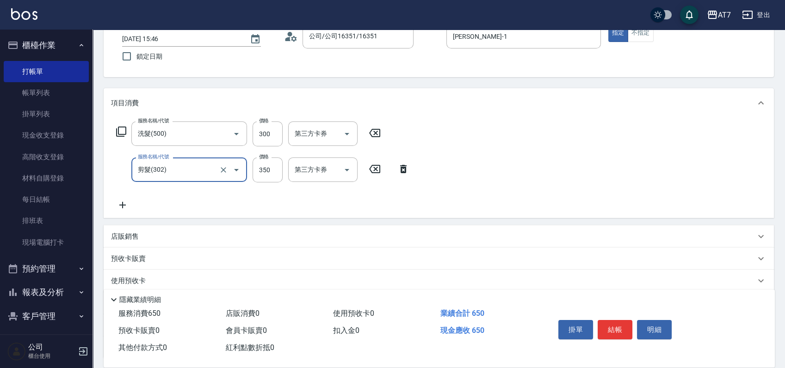
click at [553, 239] on div "店販銷售" at bounding box center [433, 237] width 644 height 10
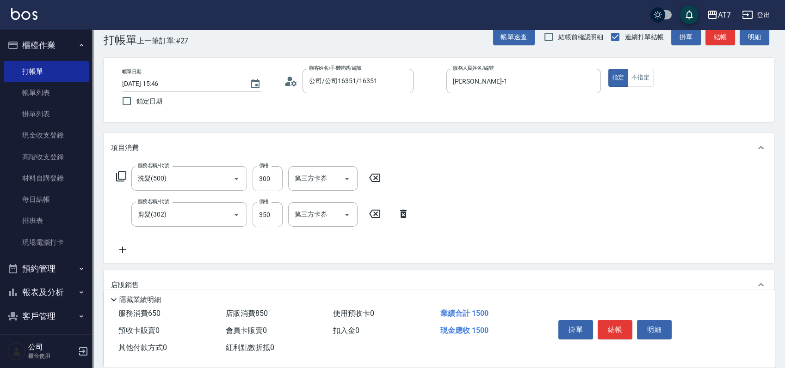
scroll to position [0, 0]
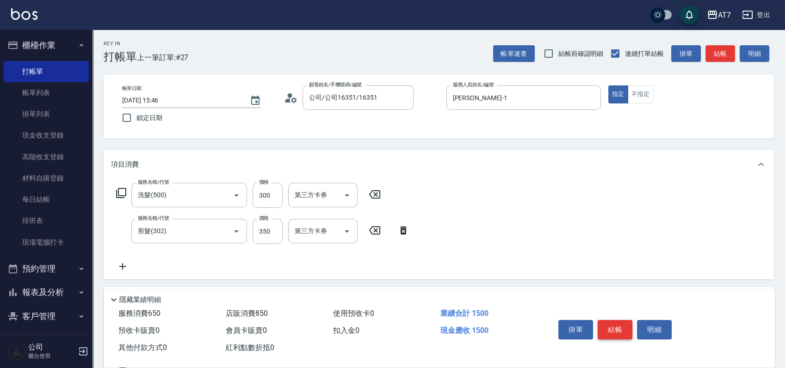
click at [620, 328] on button "結帳" at bounding box center [614, 329] width 35 height 19
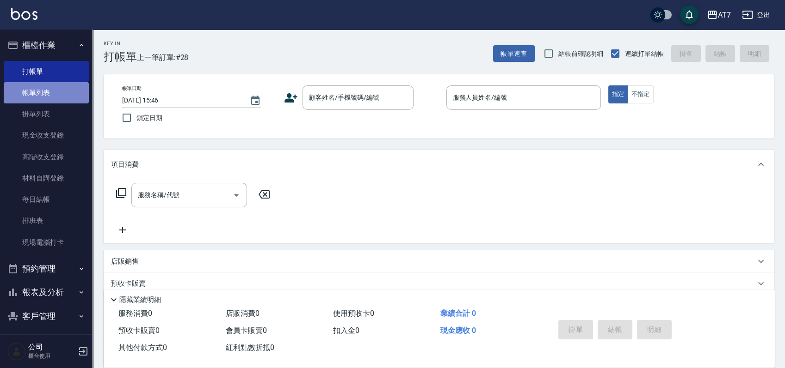
click at [53, 88] on link "帳單列表" at bounding box center [46, 92] width 85 height 21
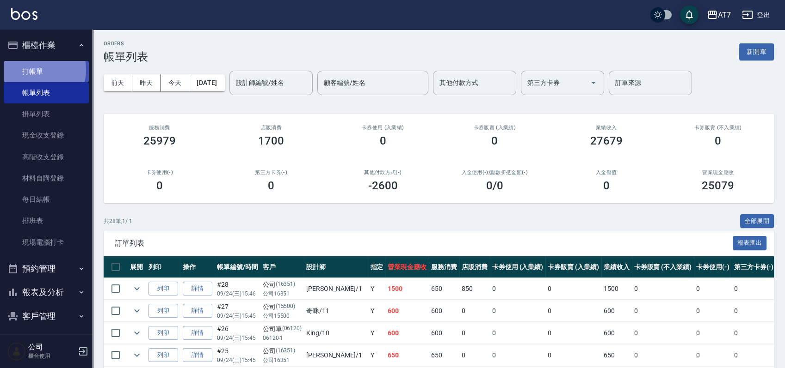
click at [33, 70] on link "打帳單" at bounding box center [46, 71] width 85 height 21
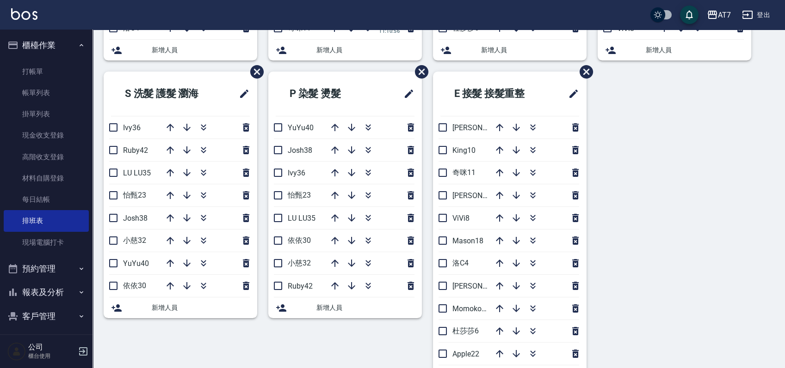
scroll to position [404, 0]
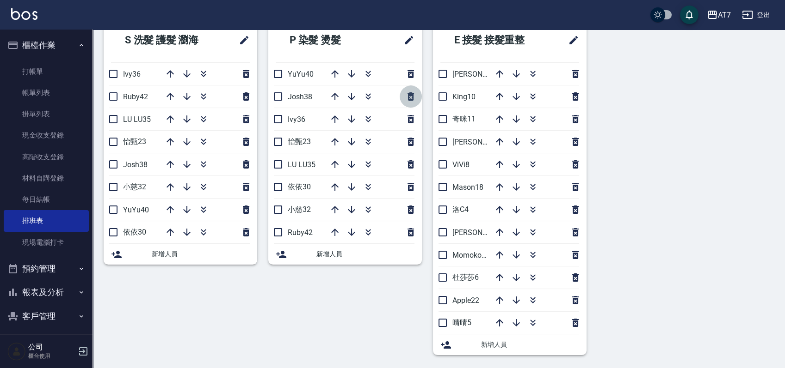
click at [413, 95] on icon "button" at bounding box center [410, 96] width 11 height 11
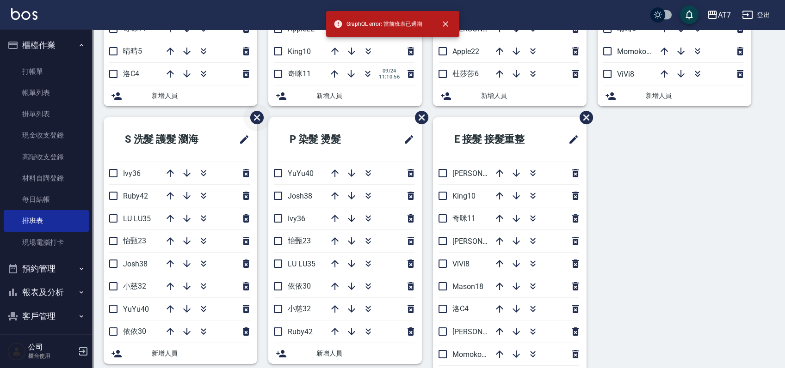
scroll to position [308, 0]
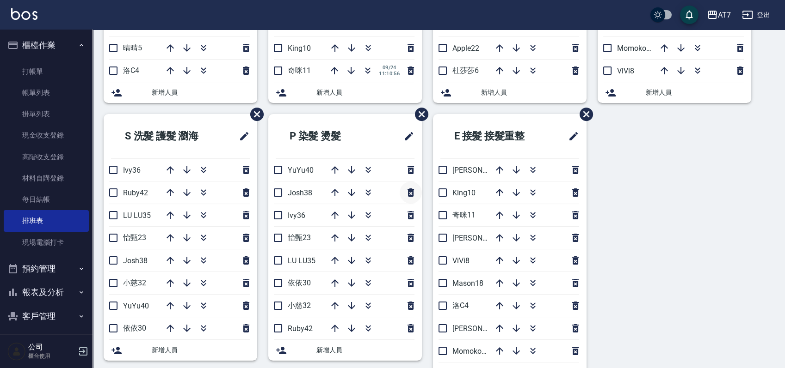
click at [409, 190] on icon "button" at bounding box center [410, 193] width 6 height 8
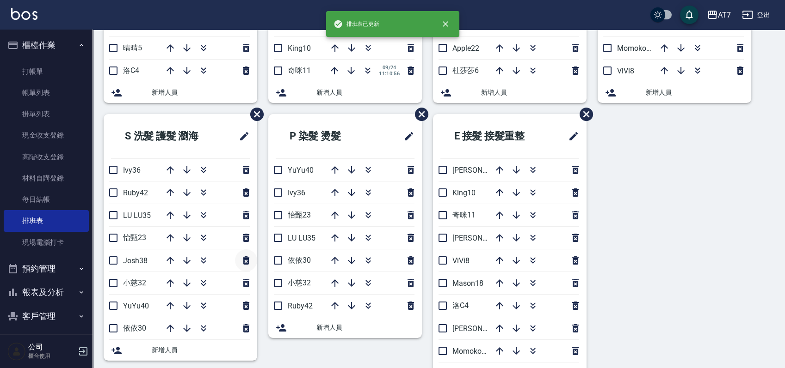
click at [243, 258] on icon "button" at bounding box center [246, 261] width 6 height 8
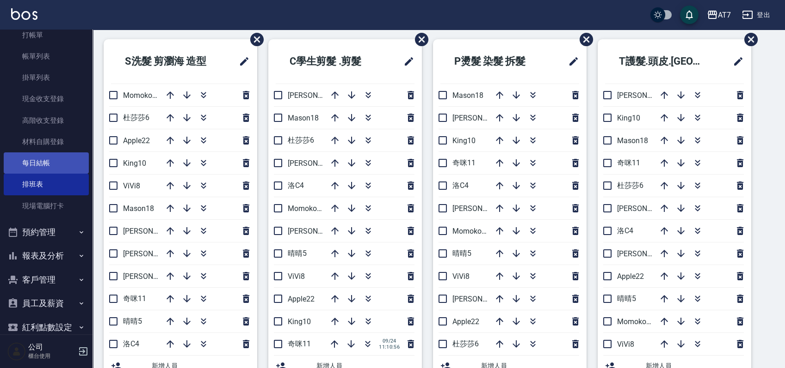
scroll to position [76, 0]
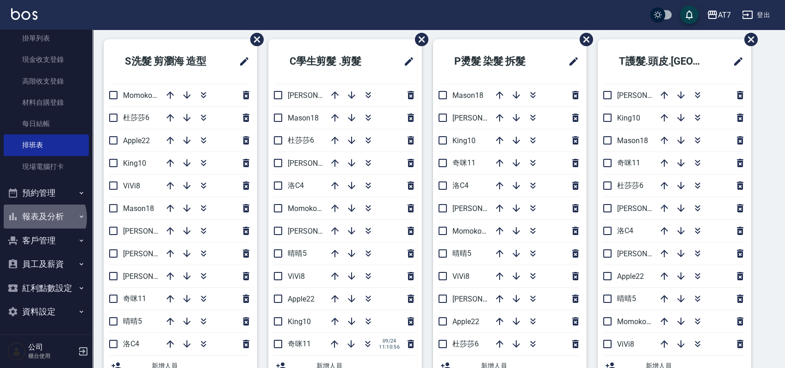
drag, startPoint x: 43, startPoint y: 218, endPoint x: 44, endPoint y: 208, distance: 9.9
click at [43, 218] on button "報表及分析" at bounding box center [46, 217] width 85 height 24
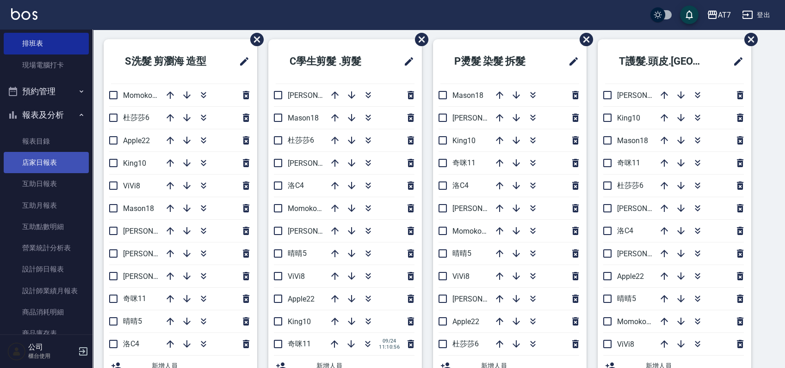
scroll to position [322, 0]
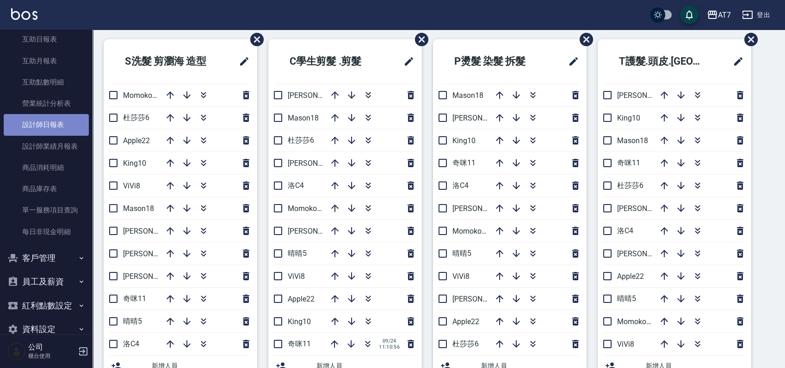
click at [49, 130] on link "設計師日報表" at bounding box center [46, 124] width 85 height 21
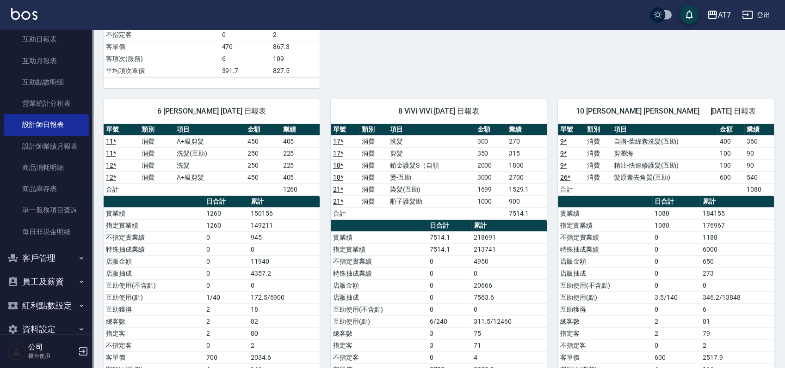
scroll to position [616, 0]
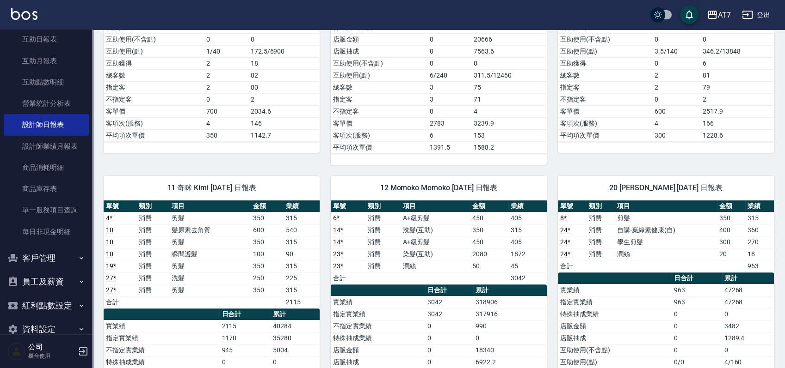
click at [335, 227] on link "14 *" at bounding box center [338, 230] width 10 height 7
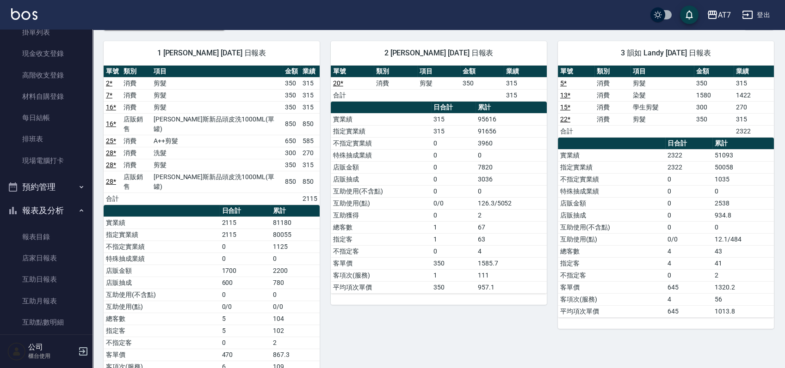
scroll to position [76, 0]
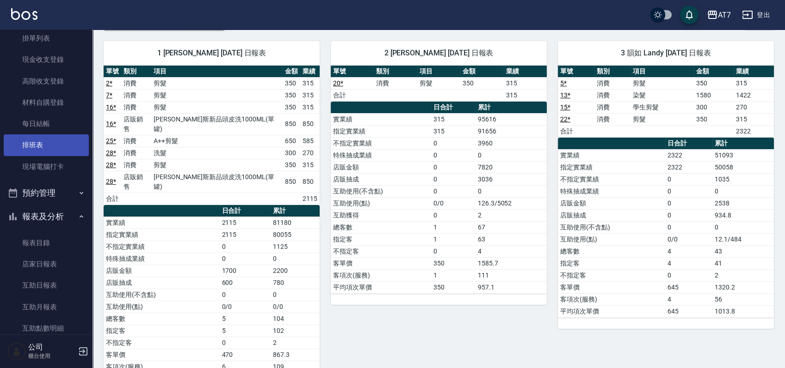
click at [49, 143] on link "排班表" at bounding box center [46, 145] width 85 height 21
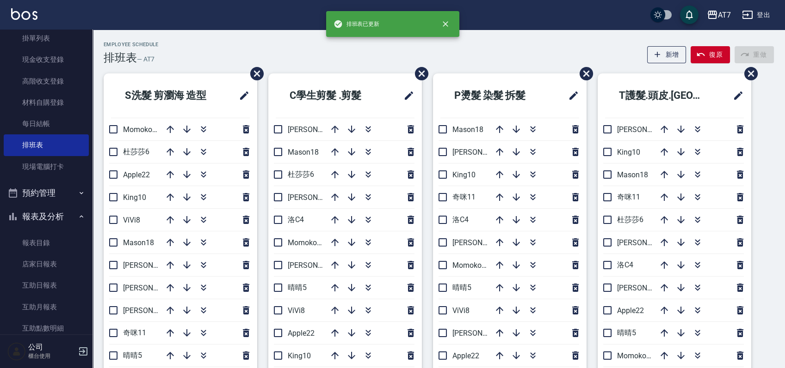
scroll to position [61, 0]
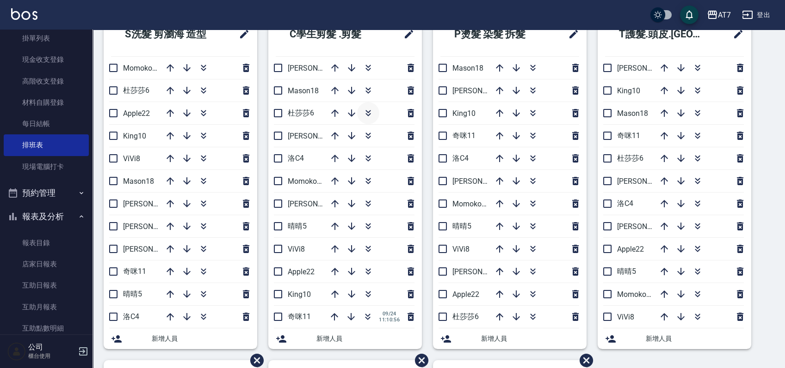
click at [368, 112] on icon "button" at bounding box center [367, 111] width 5 height 3
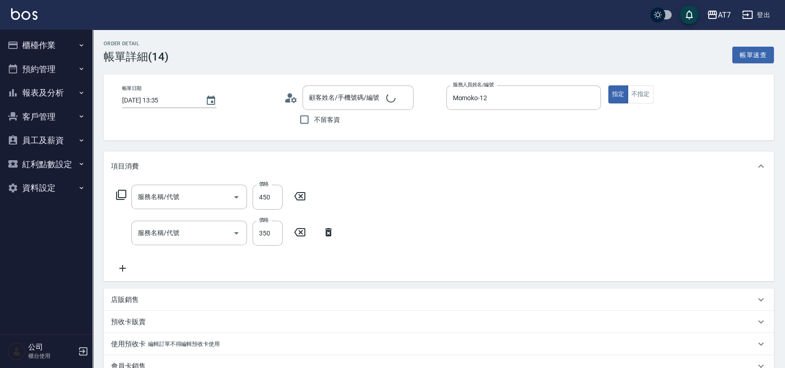
type input "2025/09/24 13:35"
type input "Momoko-12"
type input "公司/公司16351/16351"
type input "A+級剪髮(304)"
type input "洗髮(互助)(501)"
